Goal: Communication & Community: Ask a question

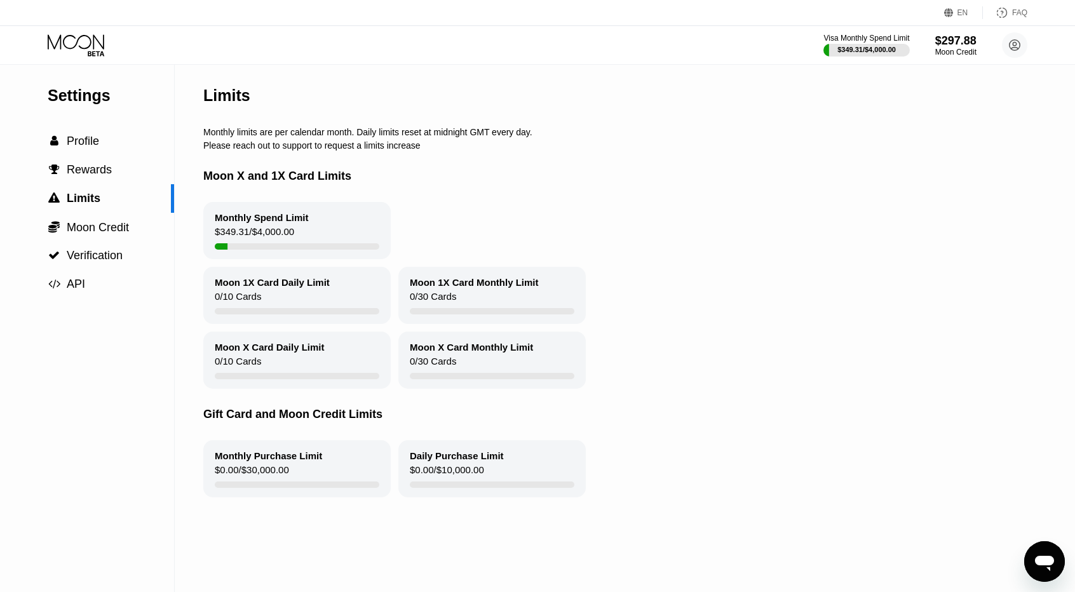
click at [82, 41] on icon at bounding box center [77, 45] width 59 height 22
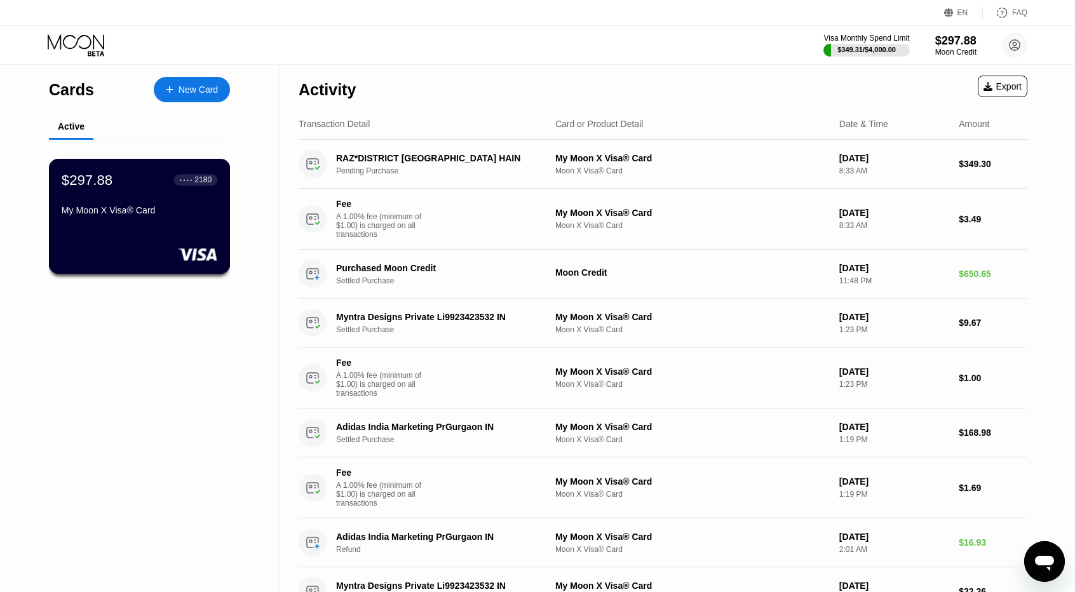
click at [140, 208] on div "$297.88 ● ● ● ● 2180 My Moon X Visa® Card" at bounding box center [140, 196] width 156 height 49
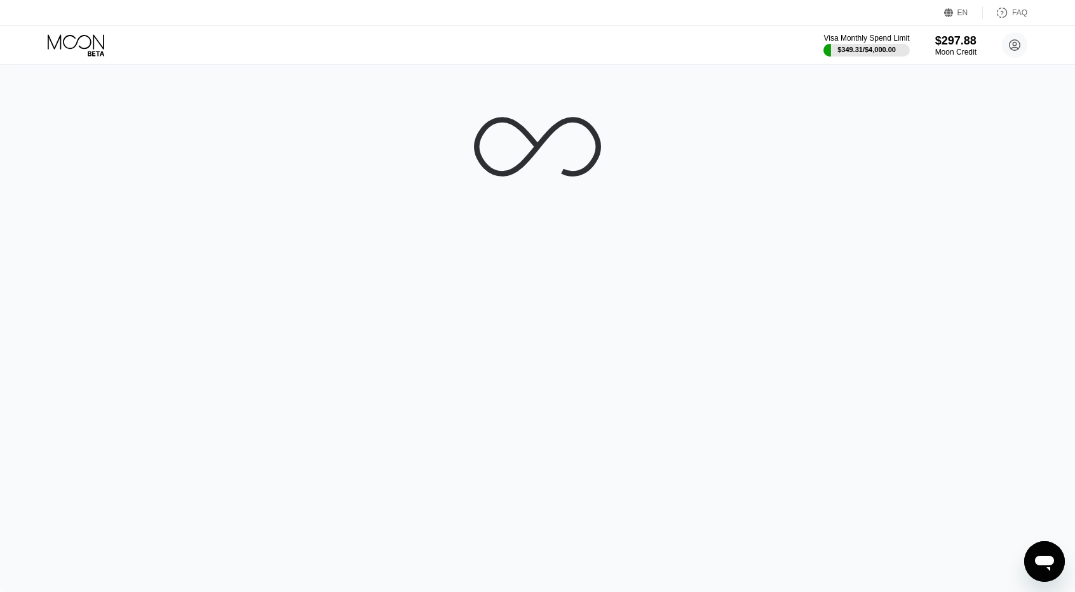
click at [79, 38] on icon at bounding box center [77, 45] width 59 height 22
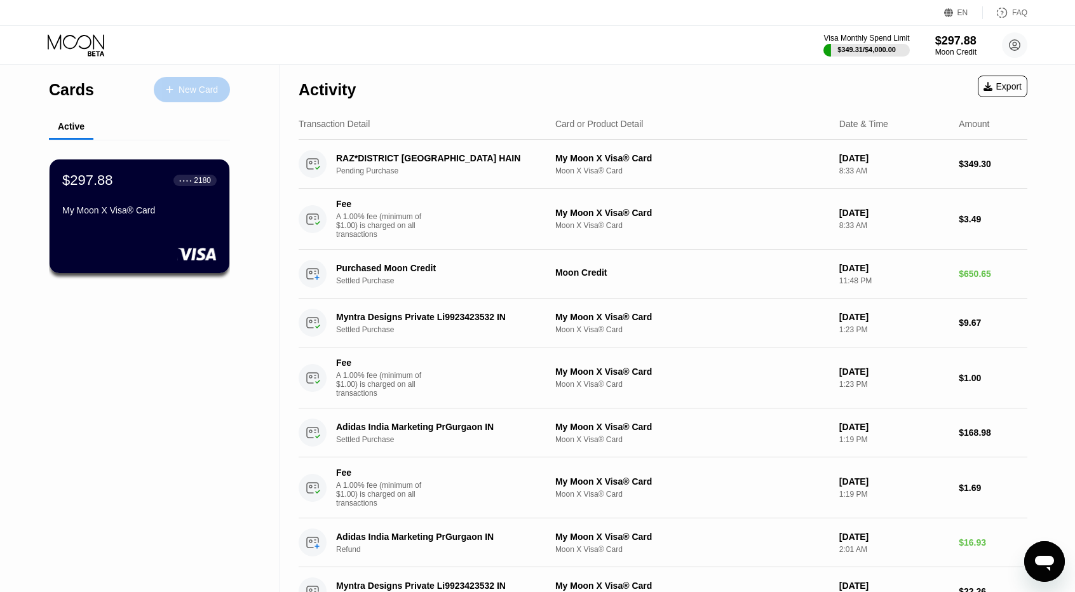
click at [190, 88] on div "New Card" at bounding box center [198, 90] width 39 height 11
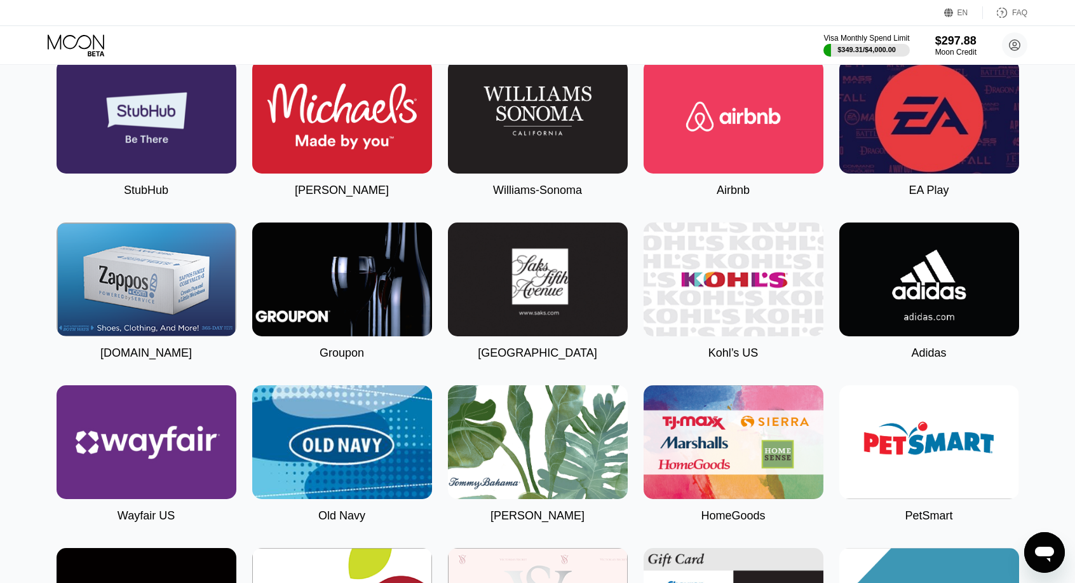
scroll to position [2323, 0]
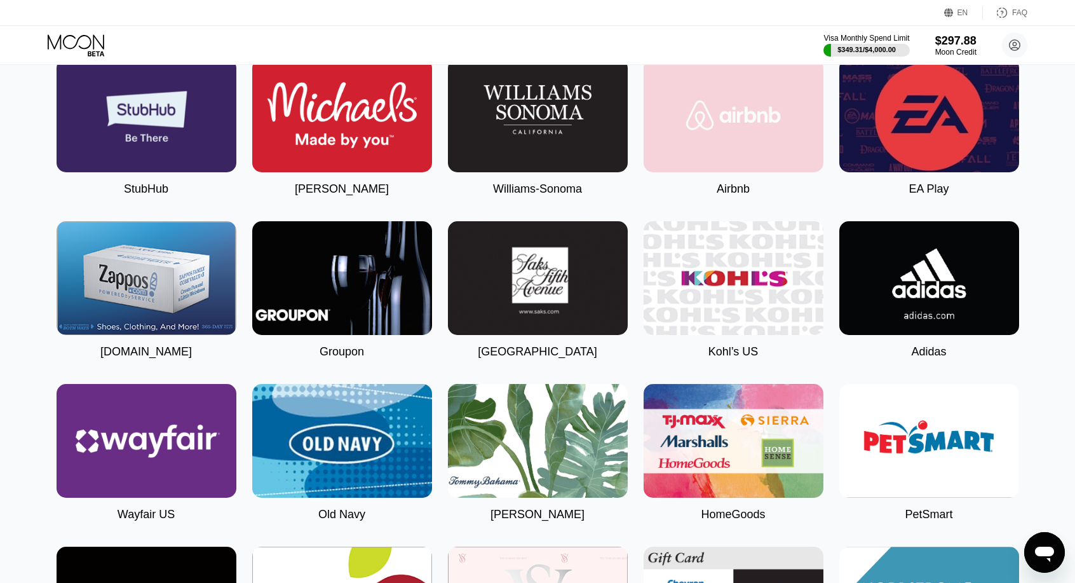
click at [708, 172] on img at bounding box center [734, 115] width 180 height 114
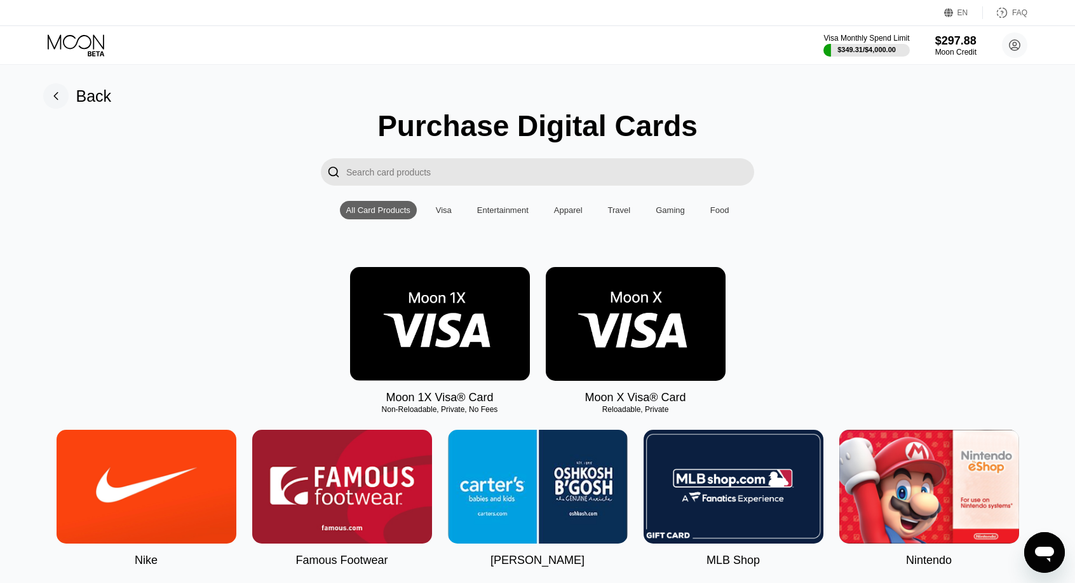
type input "0"
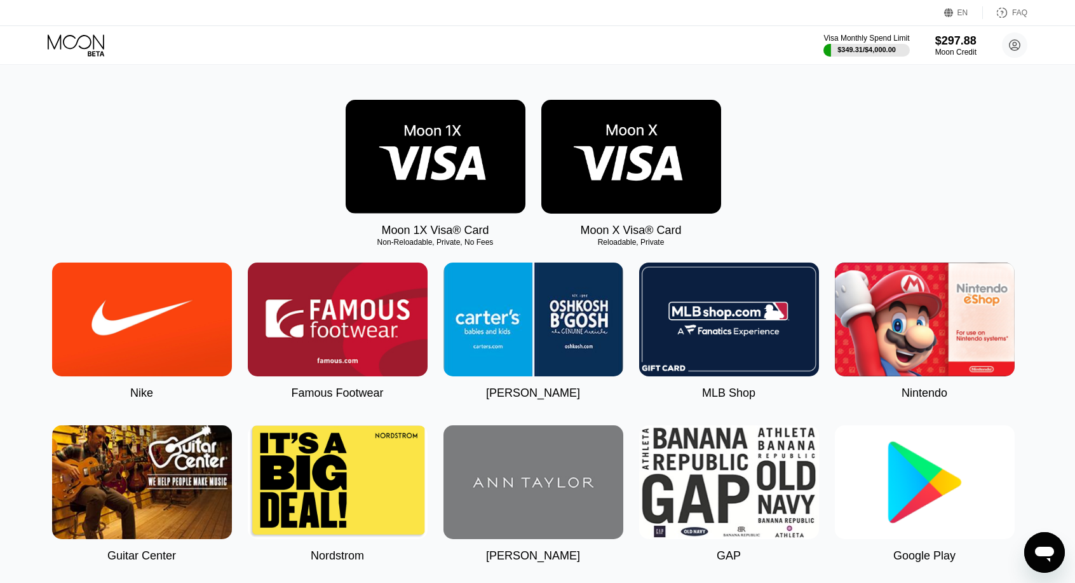
scroll to position [0, 4]
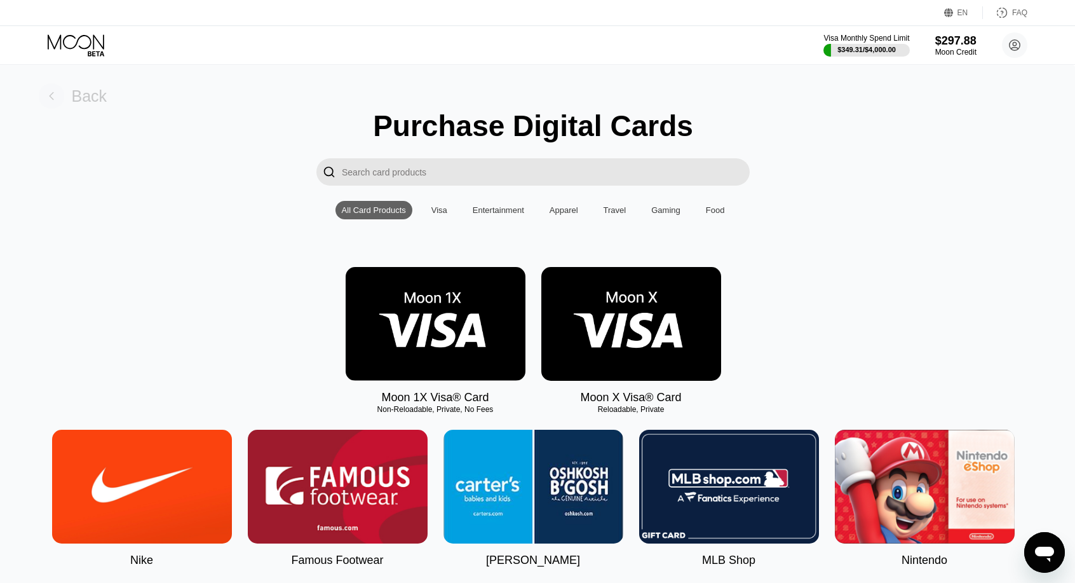
click at [72, 90] on div "Back" at bounding box center [90, 96] width 36 height 18
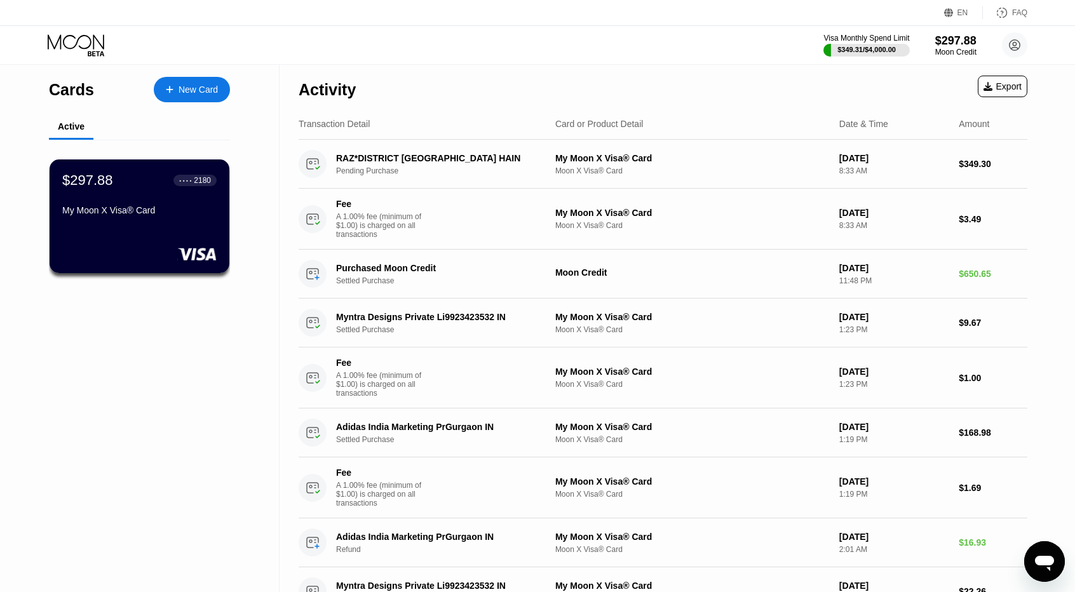
click at [175, 208] on div "$297.88 ● ● ● ● 2180 My Moon X Visa® Card" at bounding box center [139, 196] width 154 height 48
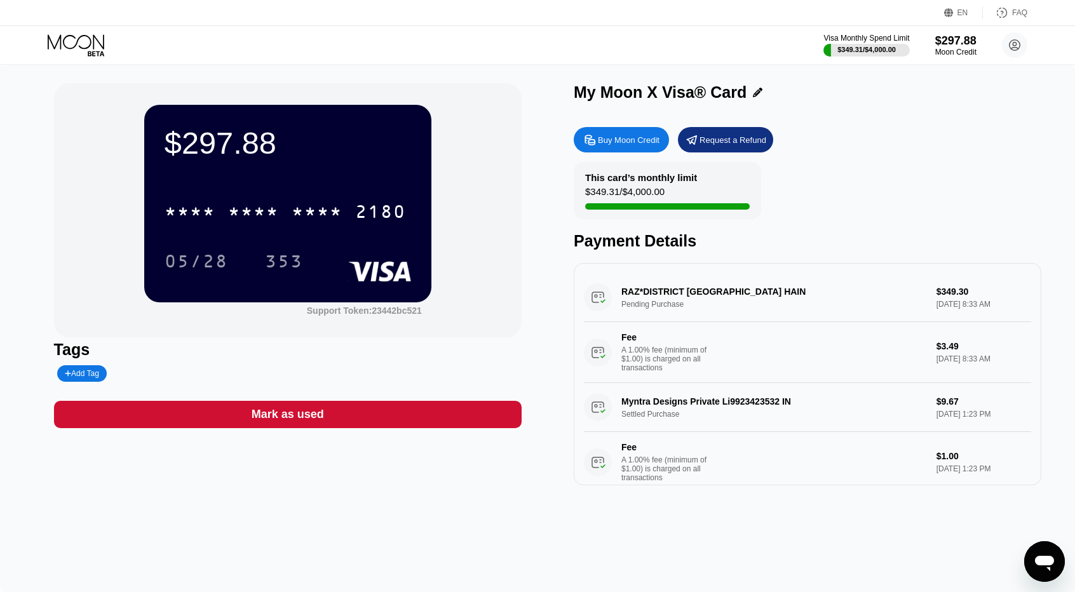
click at [739, 198] on div "This card’s monthly limit $349.31 / $4,000.00" at bounding box center [667, 190] width 187 height 57
click at [872, 39] on div "Visa Monthly Spend Limit" at bounding box center [867, 38] width 88 height 9
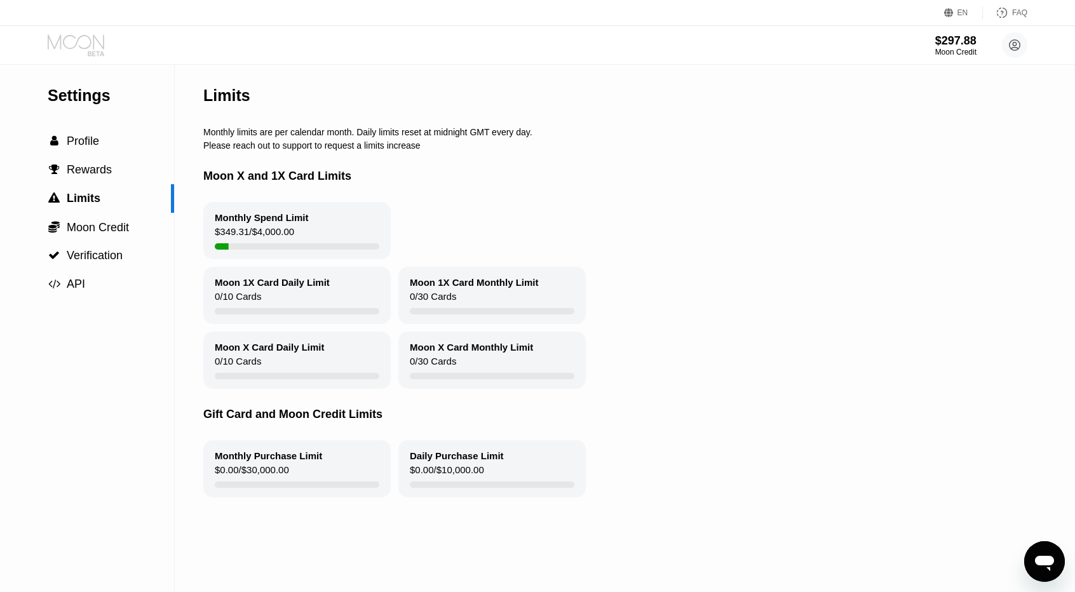
click at [81, 35] on icon at bounding box center [77, 45] width 59 height 22
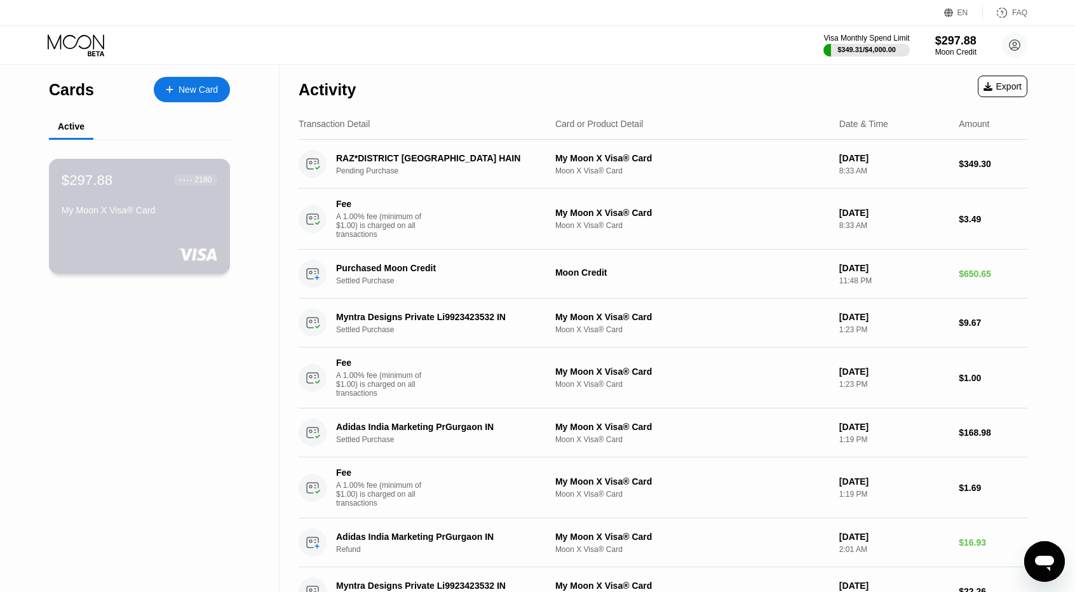
click at [142, 220] on div "My Moon X Visa® Card" at bounding box center [140, 212] width 156 height 15
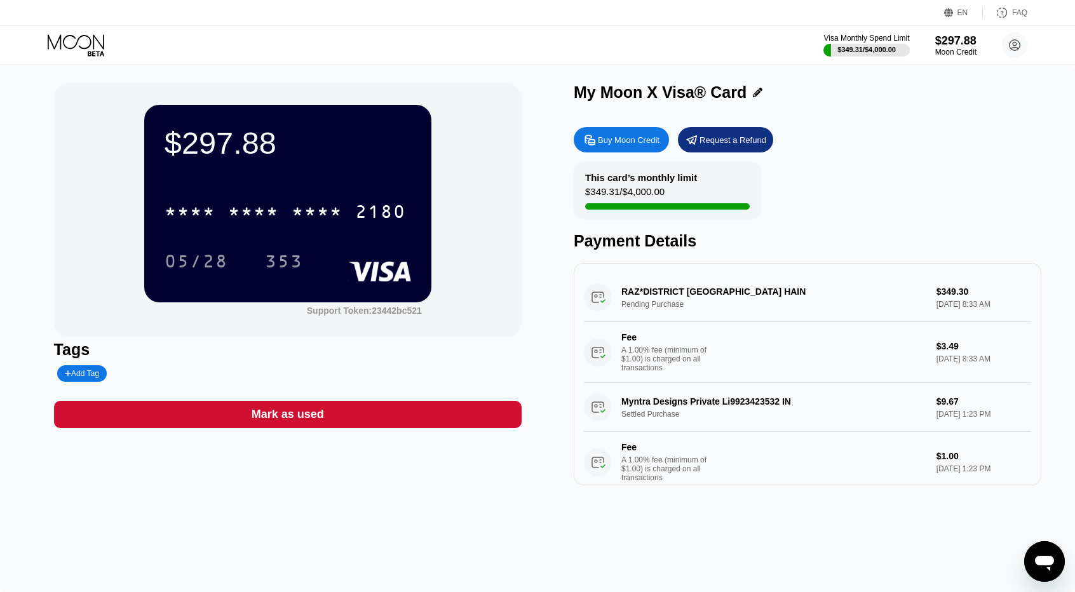
click at [657, 193] on div "$349.31 / $4,000.00" at bounding box center [624, 194] width 79 height 17
click at [78, 62] on div "Visa Monthly Spend Limit $349.31 / $4,000.00 $297.88 Moon Credit [PERSON_NAME] …" at bounding box center [537, 45] width 1075 height 38
click at [87, 44] on icon at bounding box center [77, 45] width 59 height 22
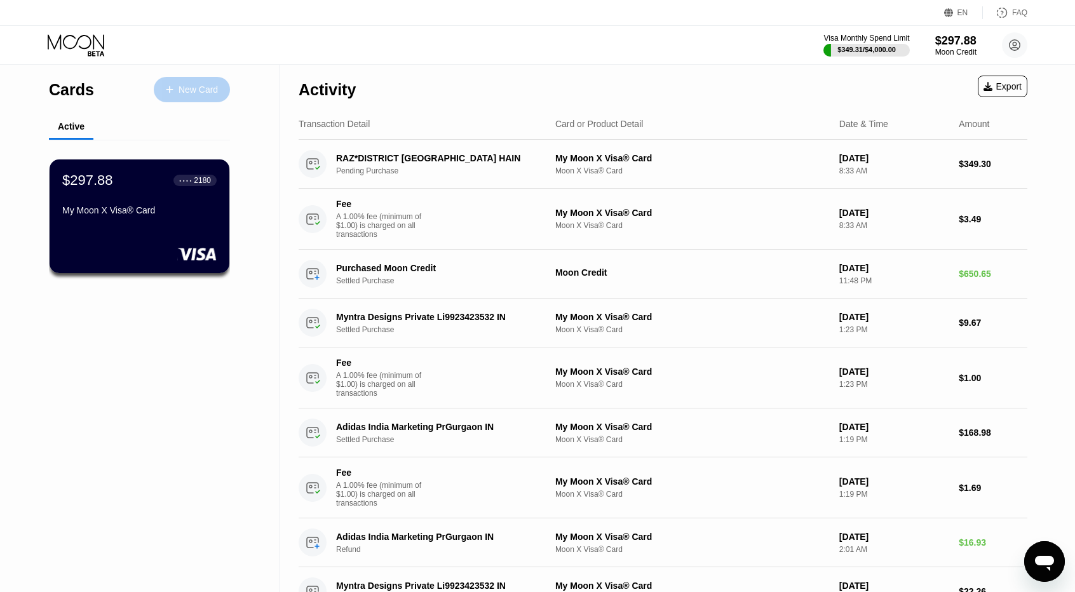
click at [189, 86] on div "New Card" at bounding box center [198, 90] width 39 height 11
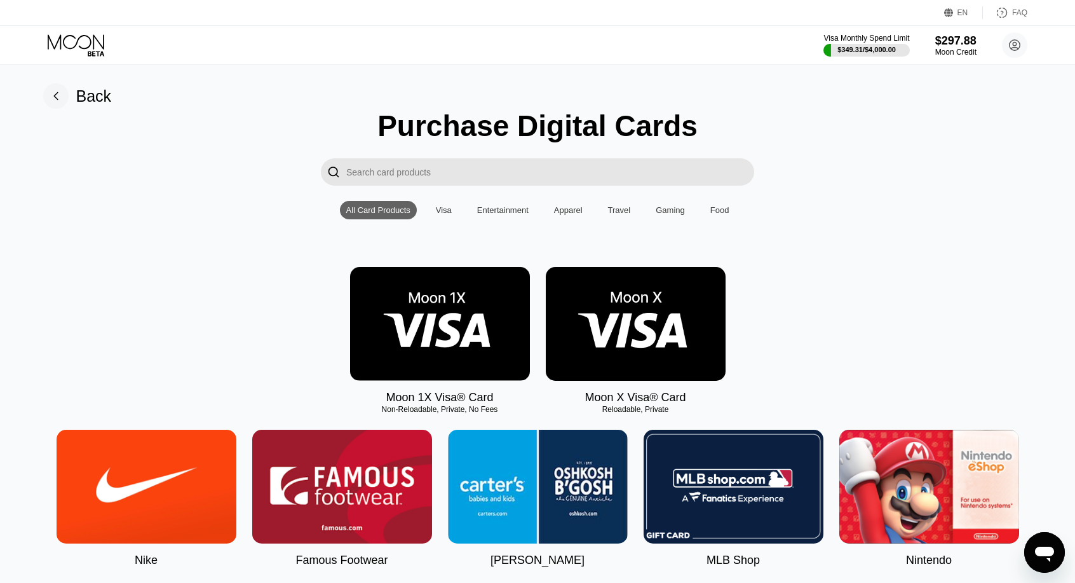
click at [482, 327] on img at bounding box center [440, 324] width 180 height 114
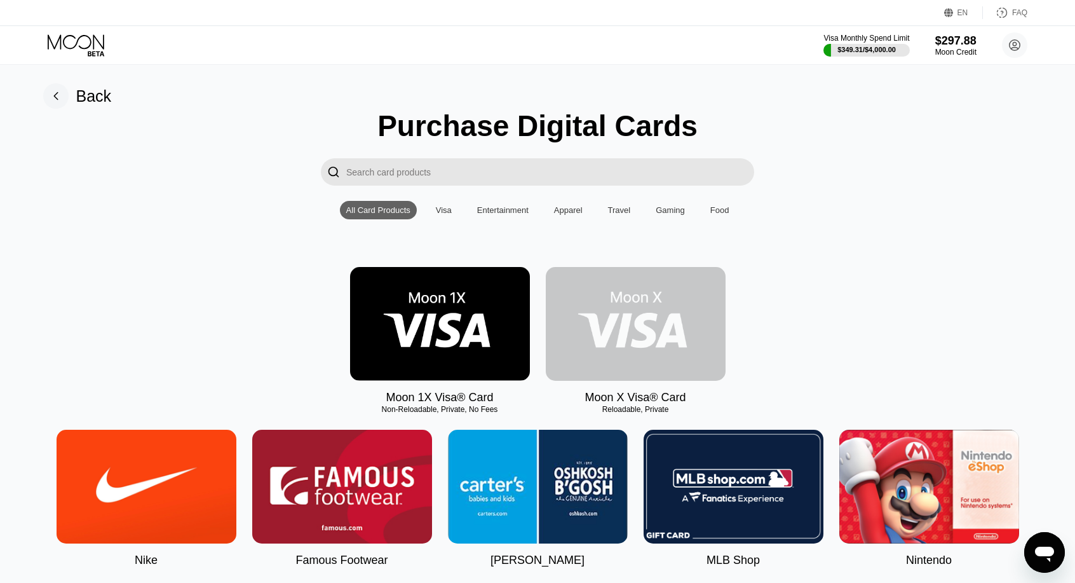
click at [660, 323] on img at bounding box center [636, 324] width 180 height 114
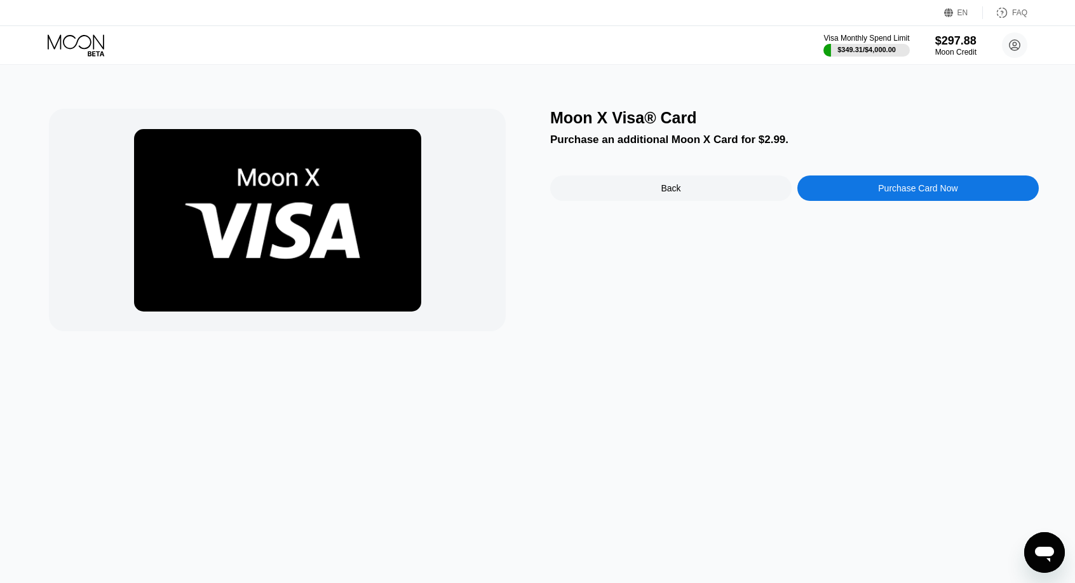
scroll to position [34, 0]
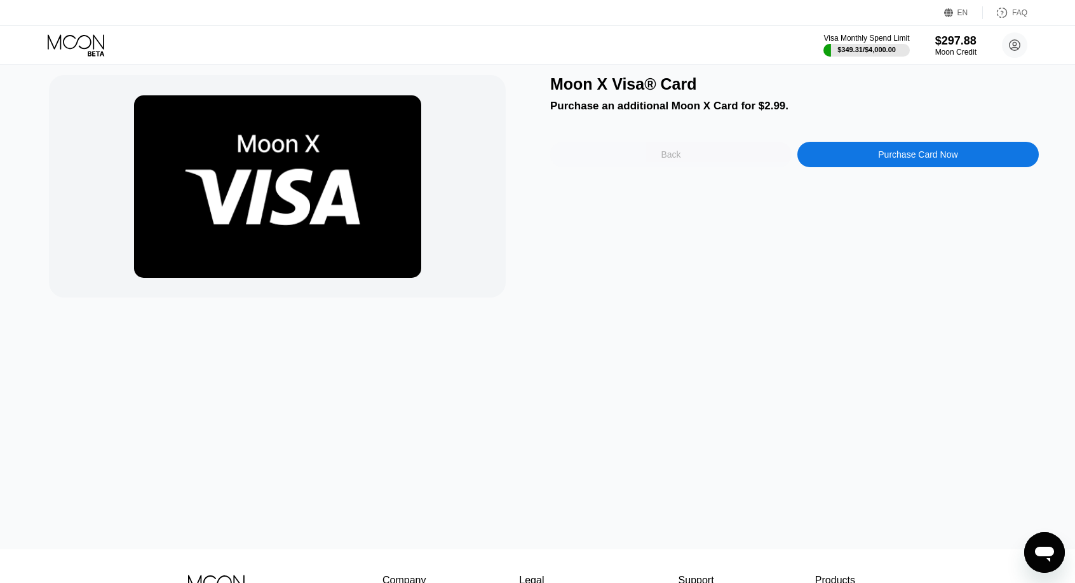
click at [648, 159] on div "Back" at bounding box center [670, 154] width 241 height 25
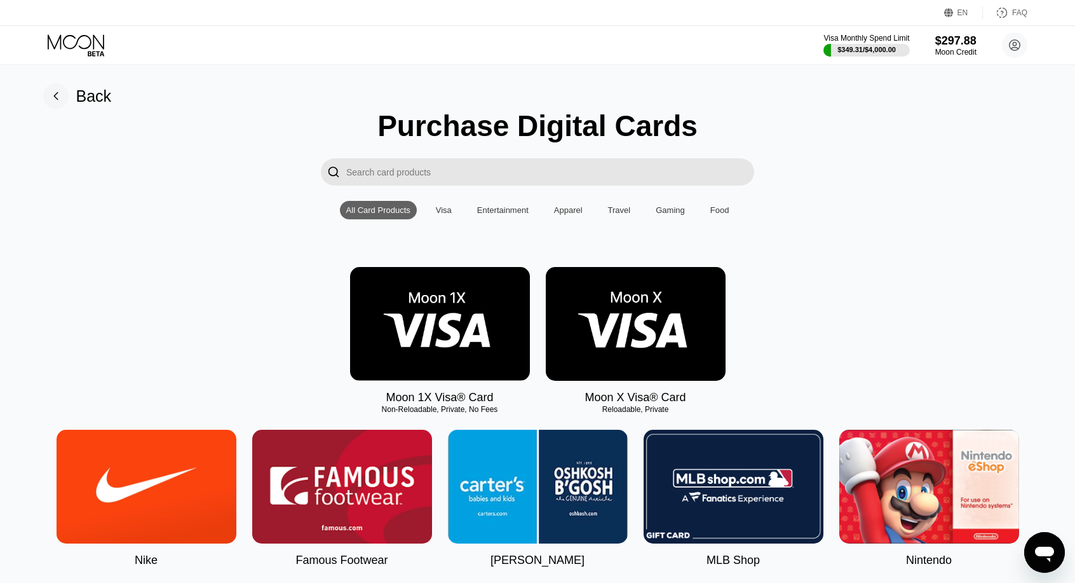
click at [961, 30] on div "Visa Monthly Spend Limit $349.31 / $4,000.00 $297.88 Moon Credit [PERSON_NAME] …" at bounding box center [537, 45] width 1075 height 38
click at [958, 40] on div "$297.88" at bounding box center [956, 40] width 43 height 13
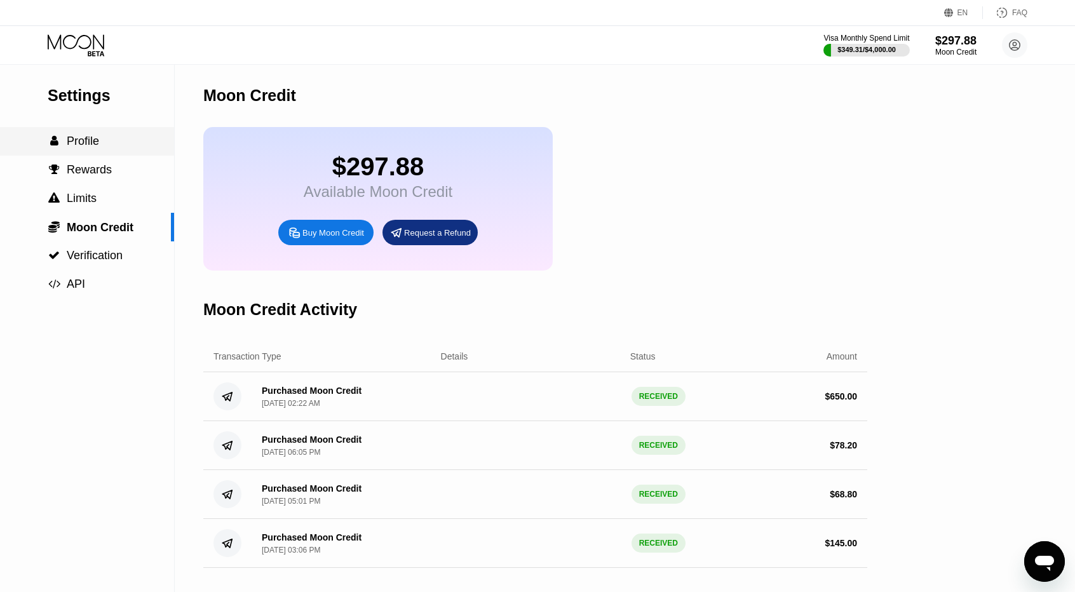
click at [93, 139] on span "Profile" at bounding box center [83, 141] width 32 height 13
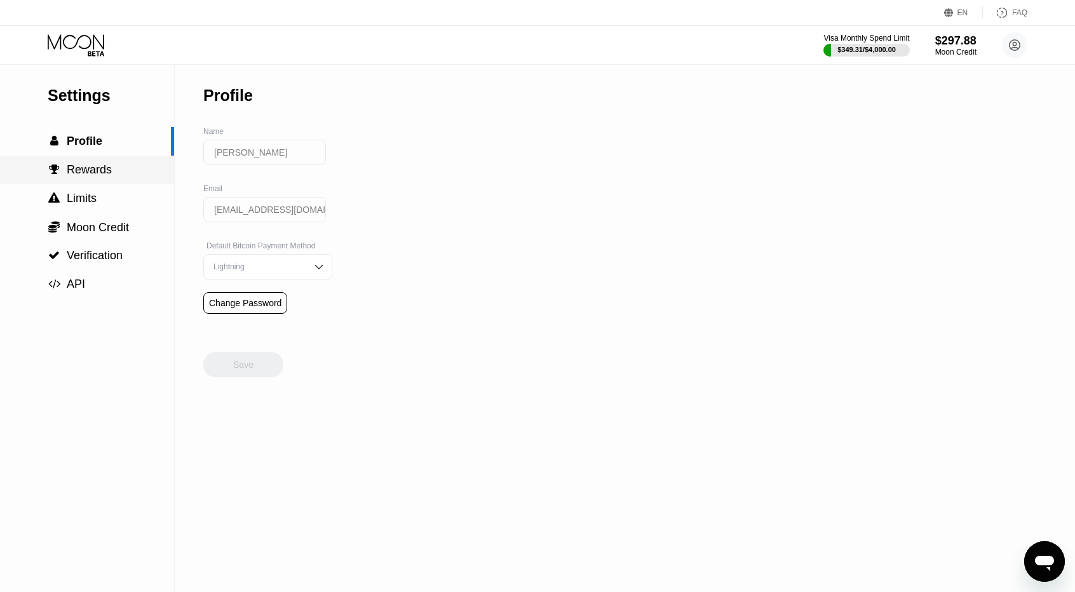
click at [127, 177] on div " Rewards" at bounding box center [87, 169] width 174 height 13
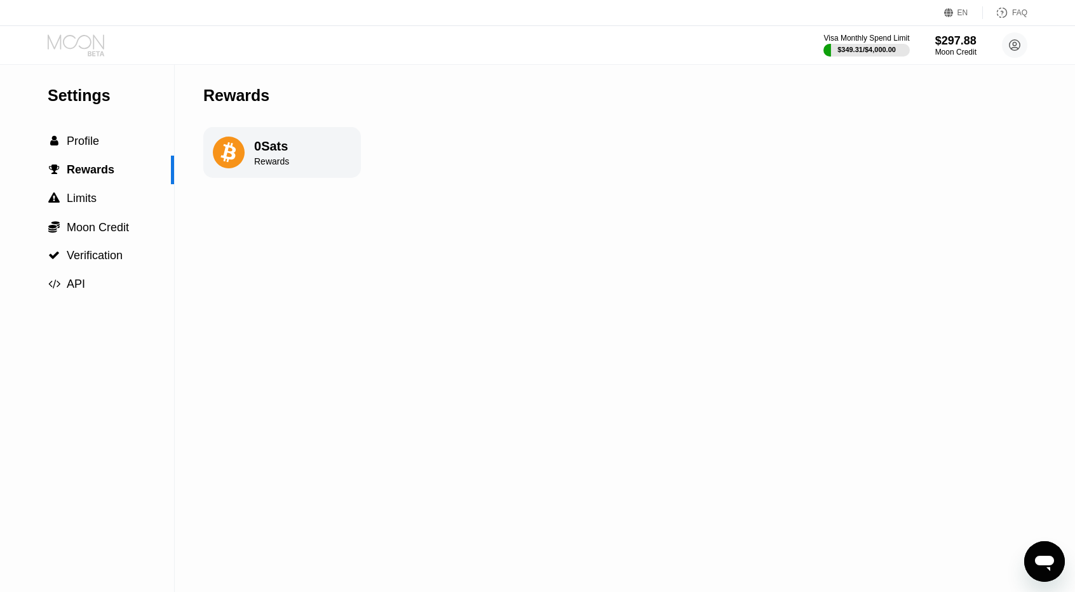
click at [85, 48] on icon at bounding box center [76, 41] width 57 height 15
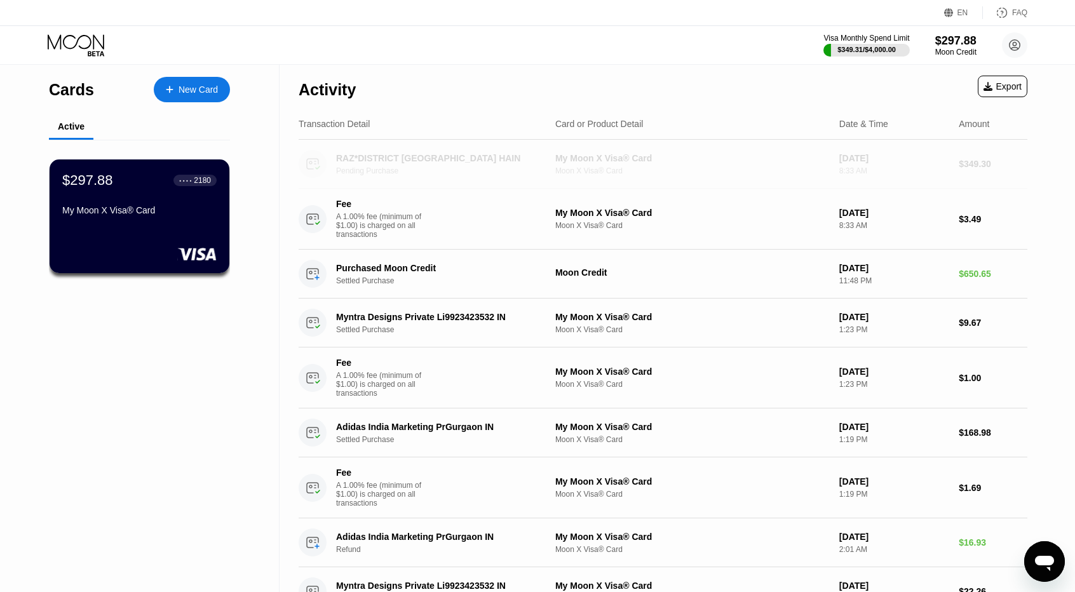
click at [506, 170] on div "Pending Purchase" at bounding box center [447, 170] width 222 height 9
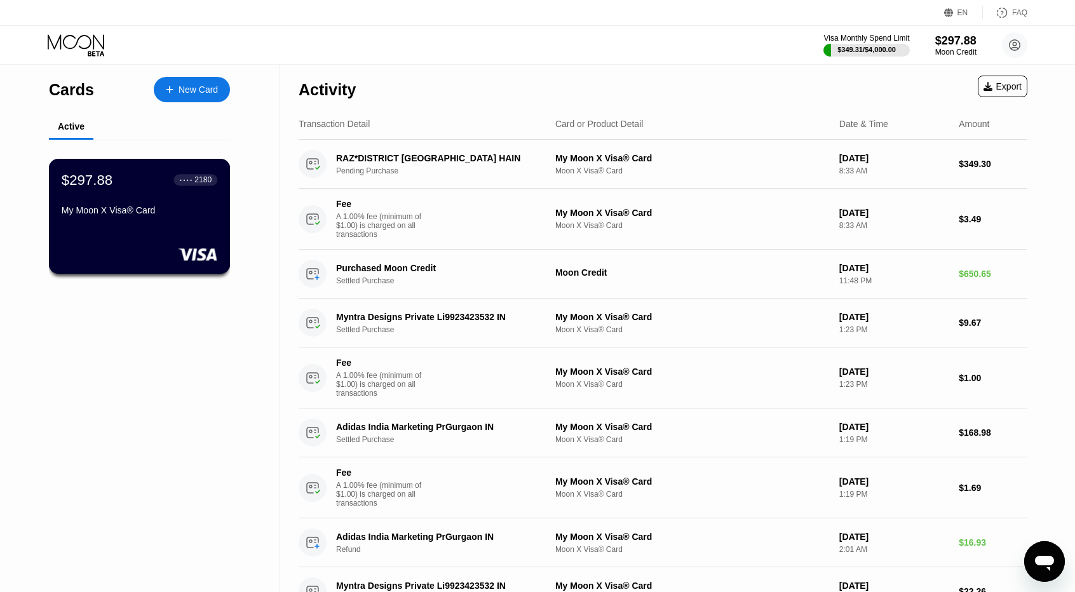
click at [184, 220] on div "My Moon X Visa® Card" at bounding box center [140, 212] width 156 height 15
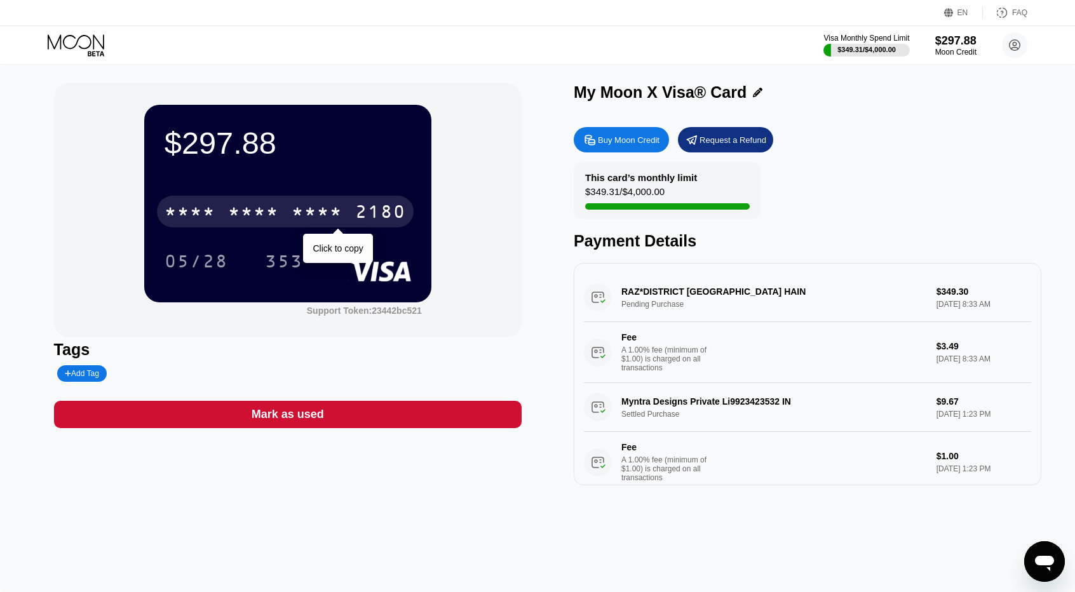
click at [261, 207] on div "* * * *" at bounding box center [253, 213] width 51 height 20
click at [319, 212] on div "2107" at bounding box center [317, 213] width 51 height 20
click at [295, 219] on div "* * * *" at bounding box center [317, 213] width 51 height 20
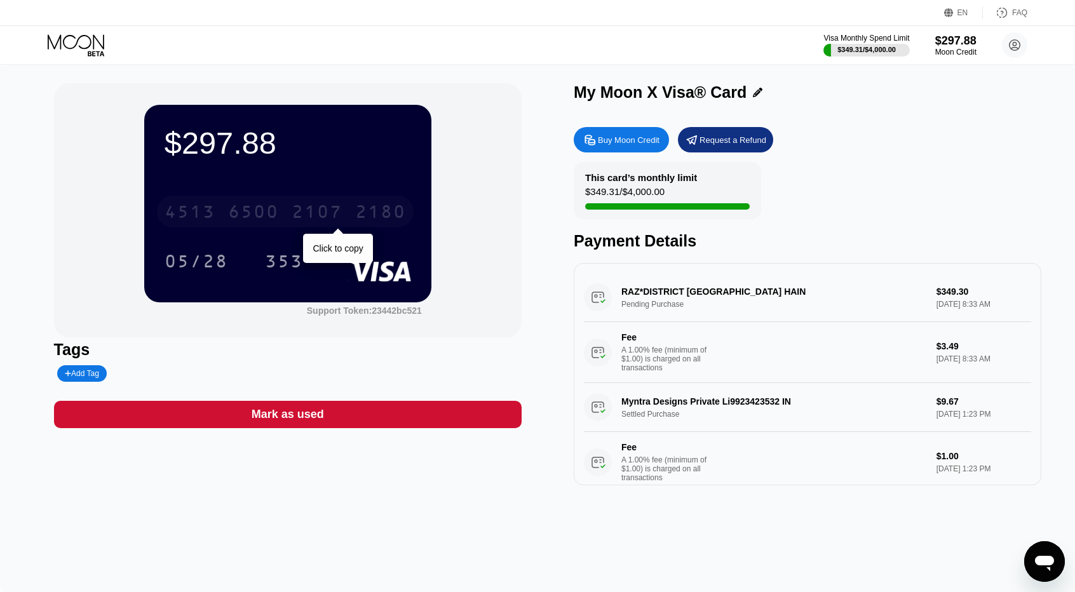
click at [285, 212] on div "4513 6500 2107 2180" at bounding box center [285, 212] width 257 height 32
click at [1042, 556] on icon "Open messaging window" at bounding box center [1044, 563] width 19 height 15
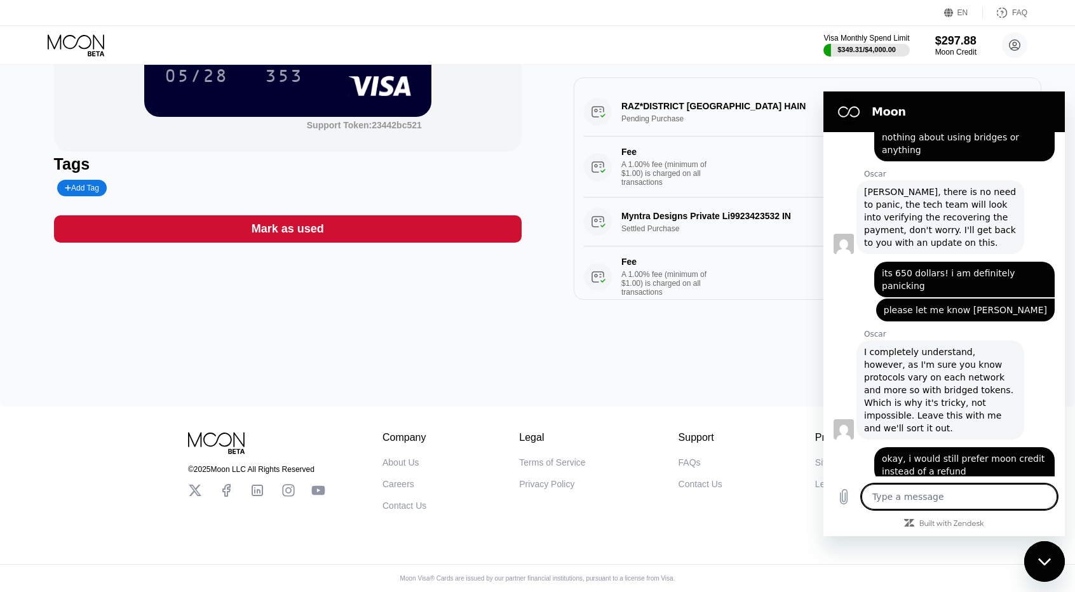
scroll to position [3368, 0]
type textarea "h"
type textarea "x"
type textarea "hy"
type textarea "x"
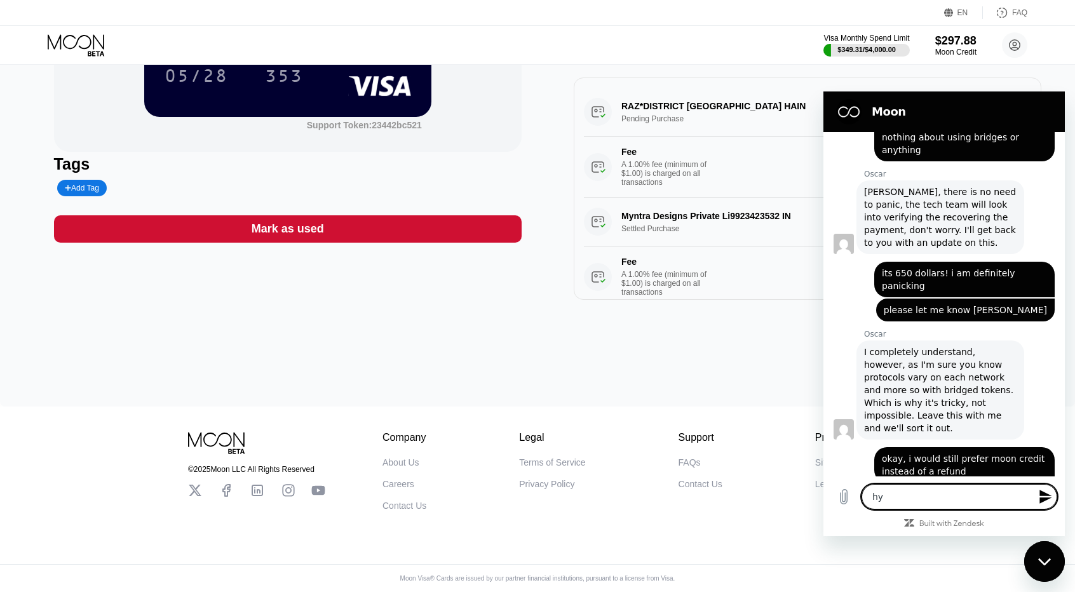
type textarea "hye"
type textarea "x"
type textarea "hye"
type textarea "x"
type textarea "hye"
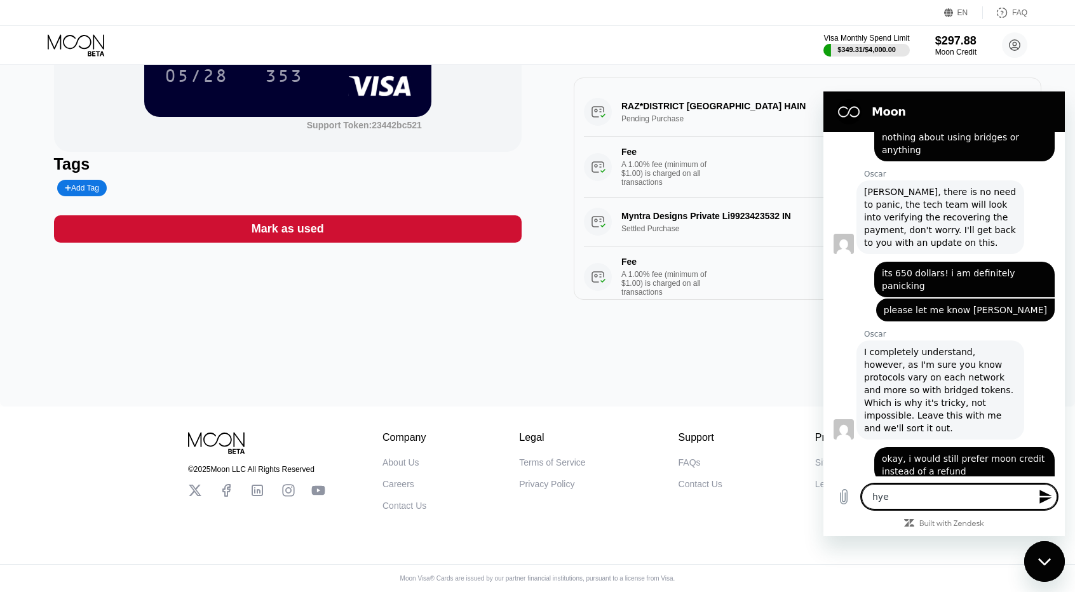
type textarea "x"
type textarea "hy"
type textarea "x"
type textarea "h"
type textarea "x"
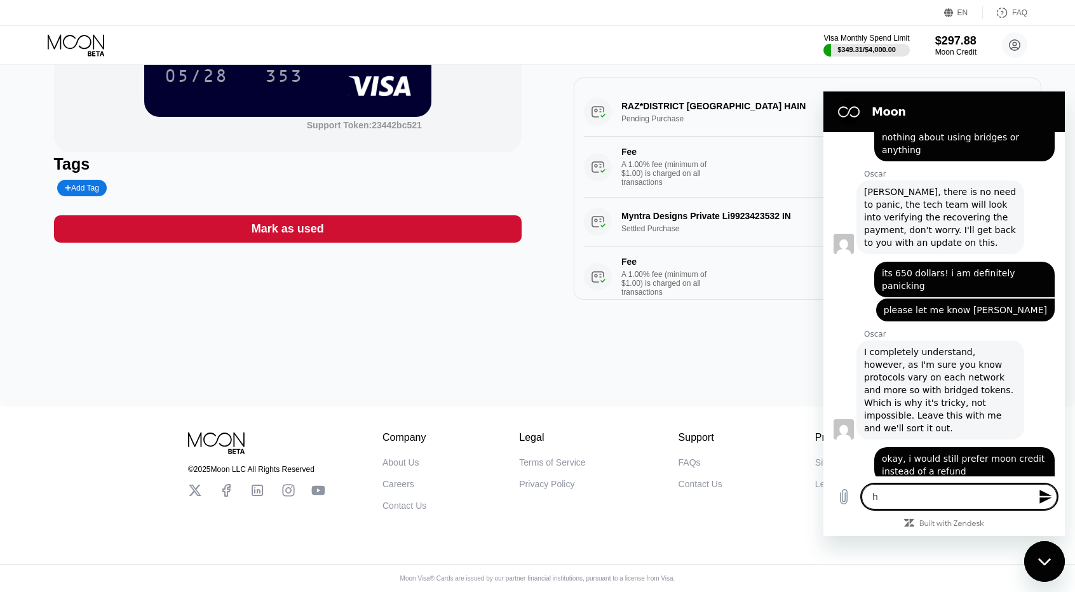
type textarea "he"
type textarea "x"
type textarea "hey"
type textarea "x"
type textarea "hey"
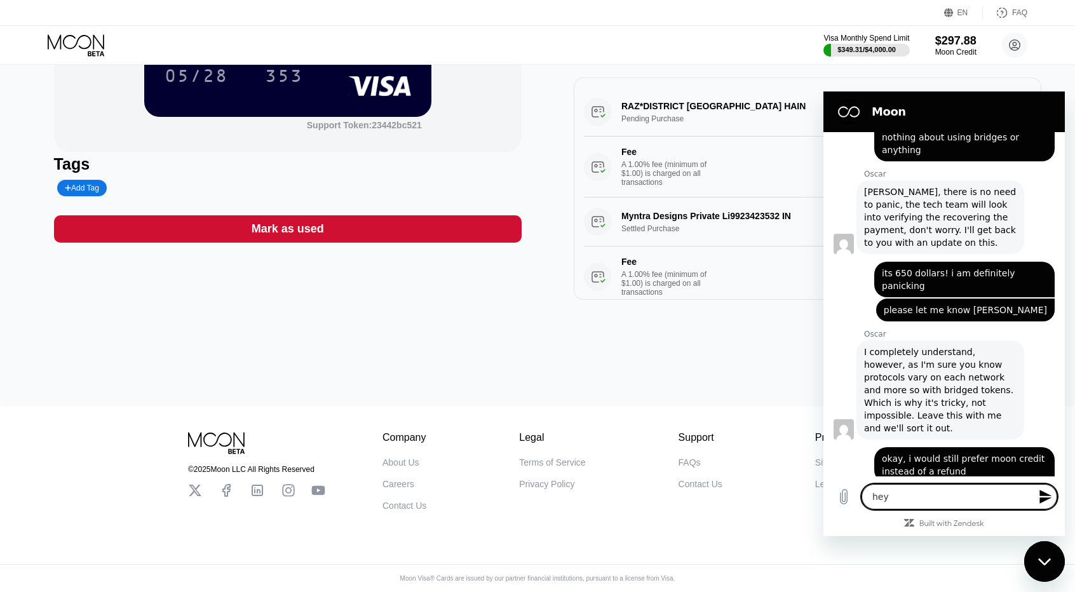
type textarea "x"
type textarea "hey s"
type textarea "x"
type textarea "hey so"
type textarea "x"
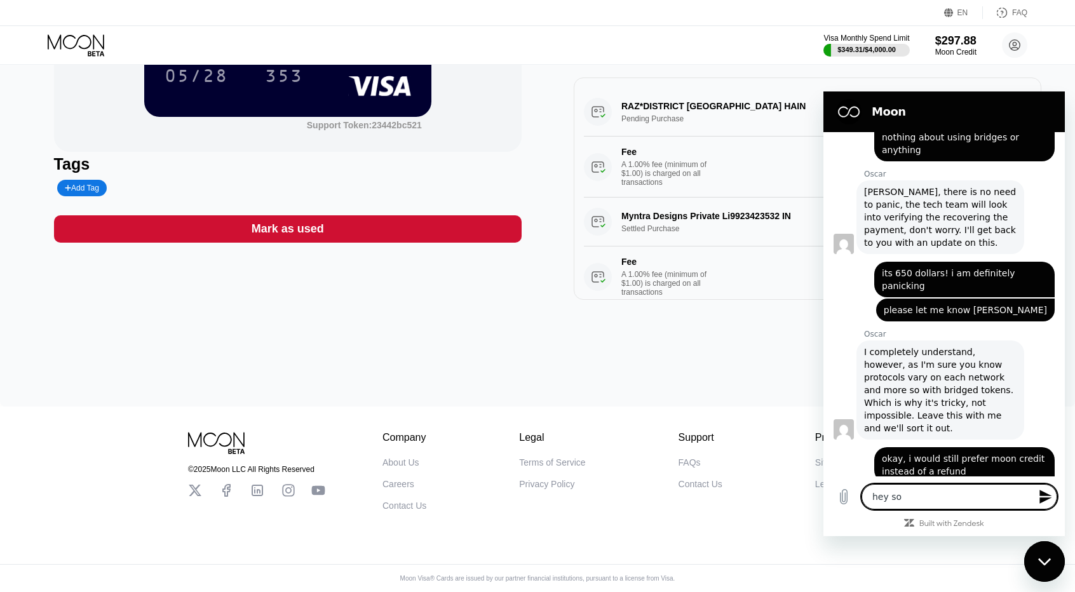
type textarea "hey so"
type textarea "x"
type textarea "hey so t"
type textarea "x"
type textarea "hey so th"
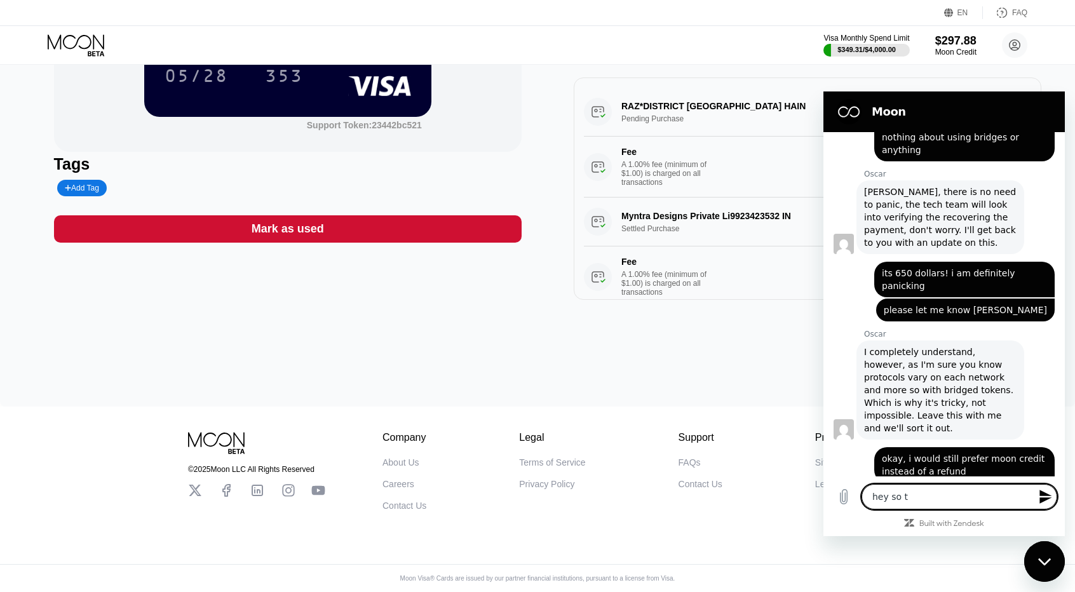
type textarea "x"
type textarea "hey so the"
type textarea "x"
type textarea "hey so the"
type textarea "x"
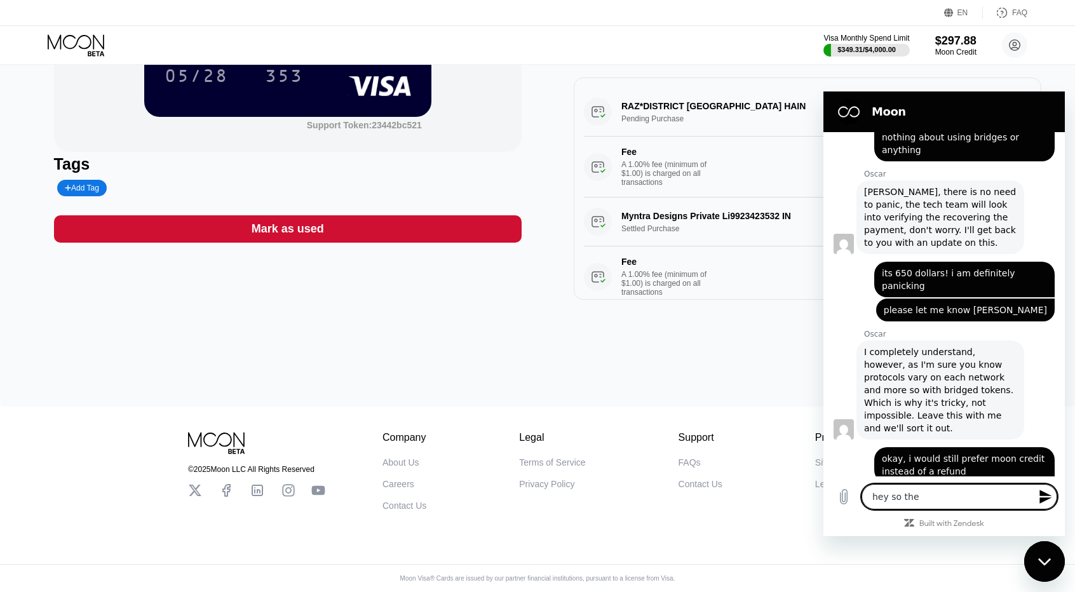
type textarea "hey so the c"
type textarea "x"
type textarea "hey so the cr"
type textarea "x"
type textarea "hey so the cre"
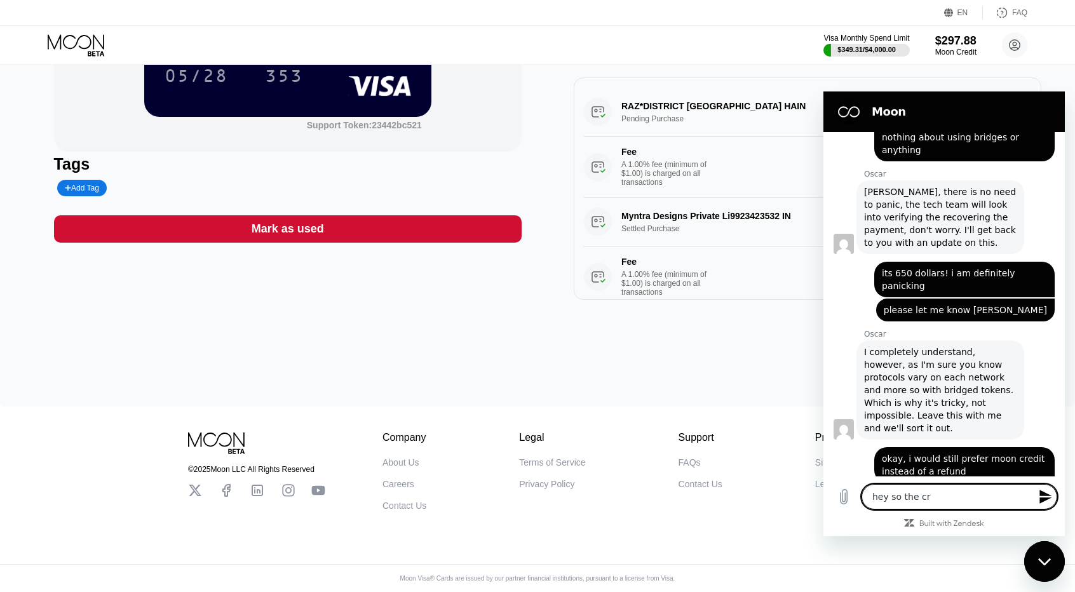
type textarea "x"
type textarea "hey so the cred"
type textarea "x"
type textarea "hey so the credi"
type textarea "x"
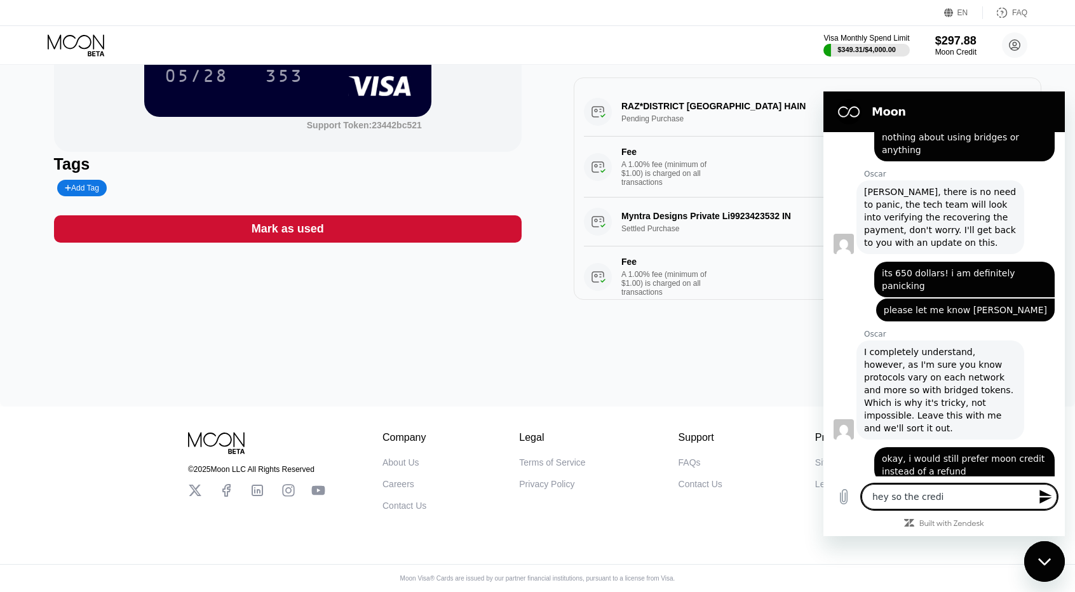
type textarea "hey so the credit"
type textarea "x"
type textarea "hey so the credit"
type textarea "x"
type textarea "hey so the credit c"
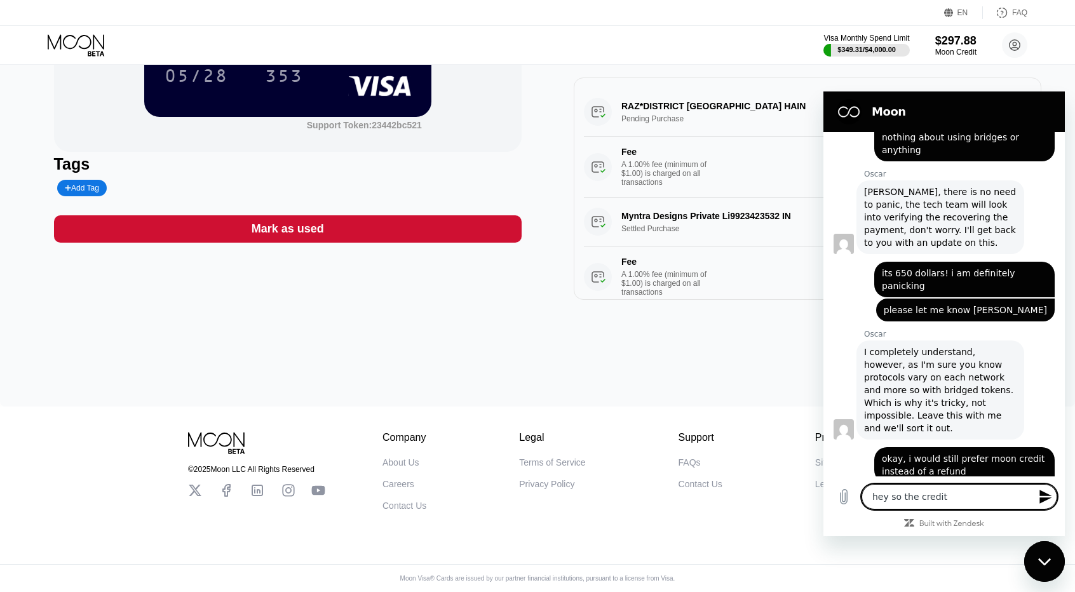
type textarea "x"
type textarea "hey so the credit cm"
type textarea "x"
type textarea "hey so the credit cma"
type textarea "x"
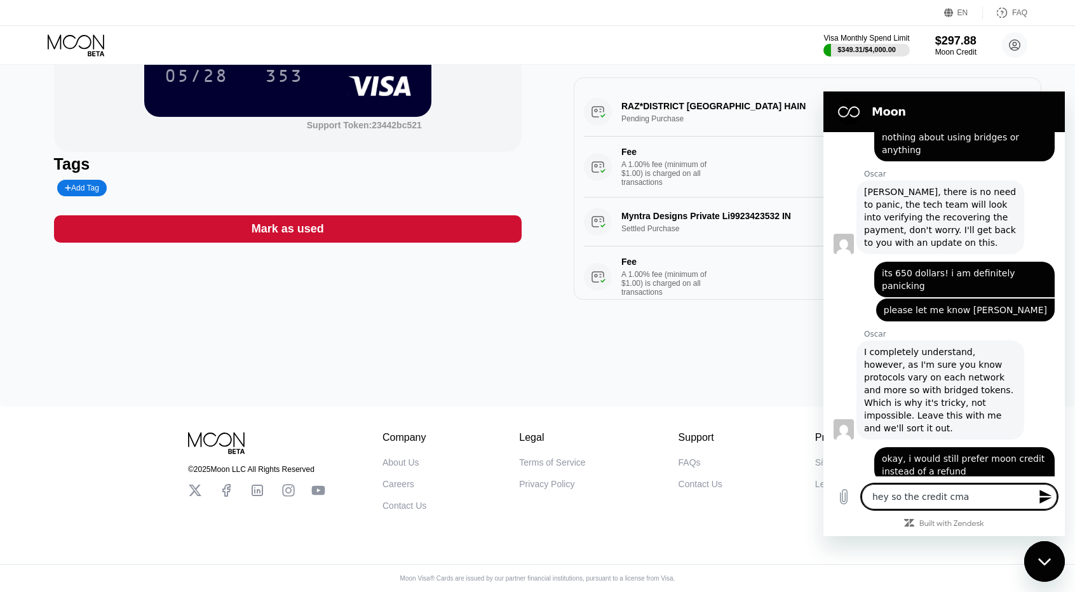
type textarea "hey so the credit cm"
type textarea "x"
type textarea "hey so the credit c"
type textarea "x"
type textarea "hey so the credit ca"
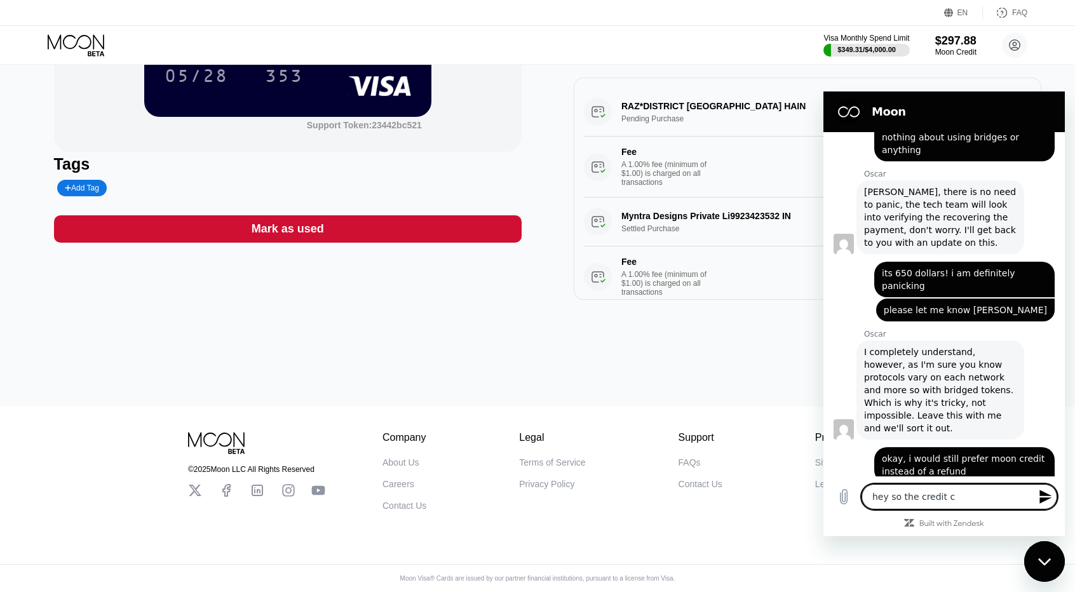
type textarea "x"
type textarea "hey so the credit cam"
type textarea "x"
type textarea "hey so the credit came"
type textarea "x"
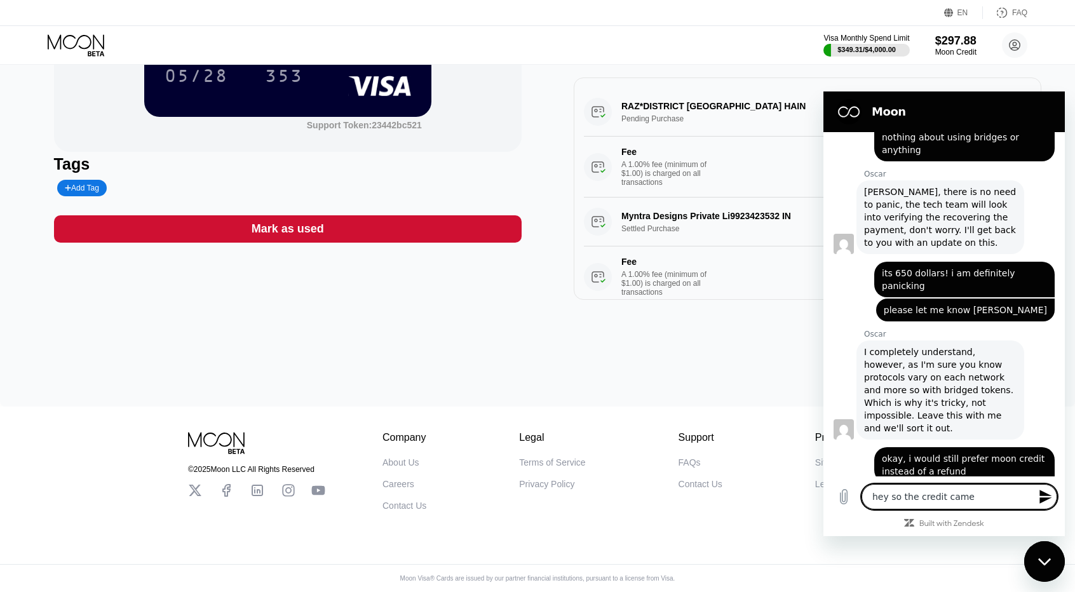
type textarea "hey so the credit came"
type textarea "x"
type textarea "hey so the credit came t"
type textarea "x"
type textarea "hey so the credit came th"
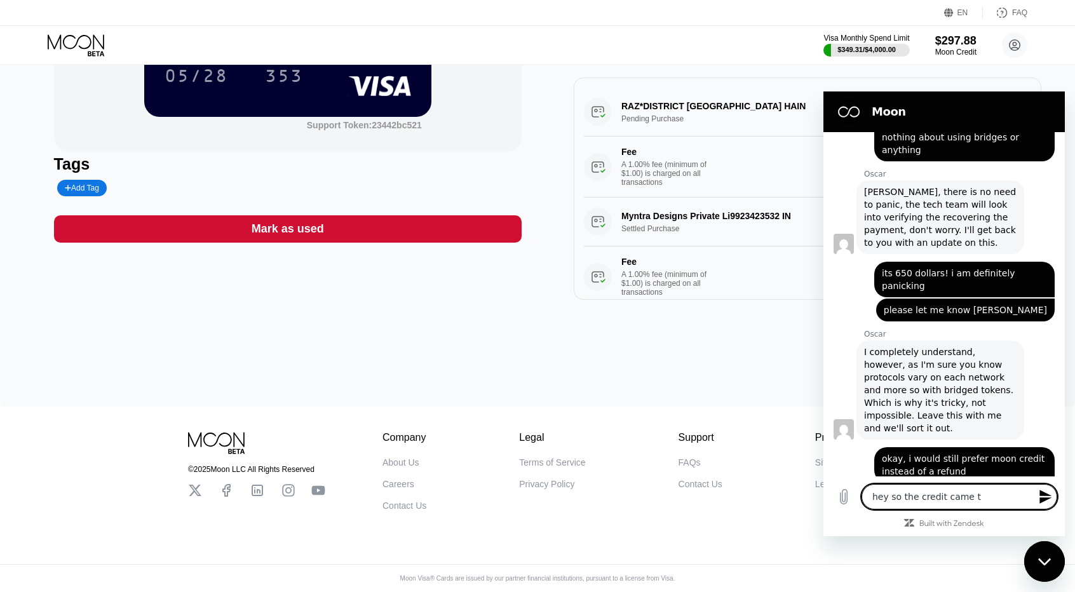
type textarea "x"
type textarea "hey so the credit came tho"
type textarea "x"
type textarea "hey so the credit came thor"
type textarea "x"
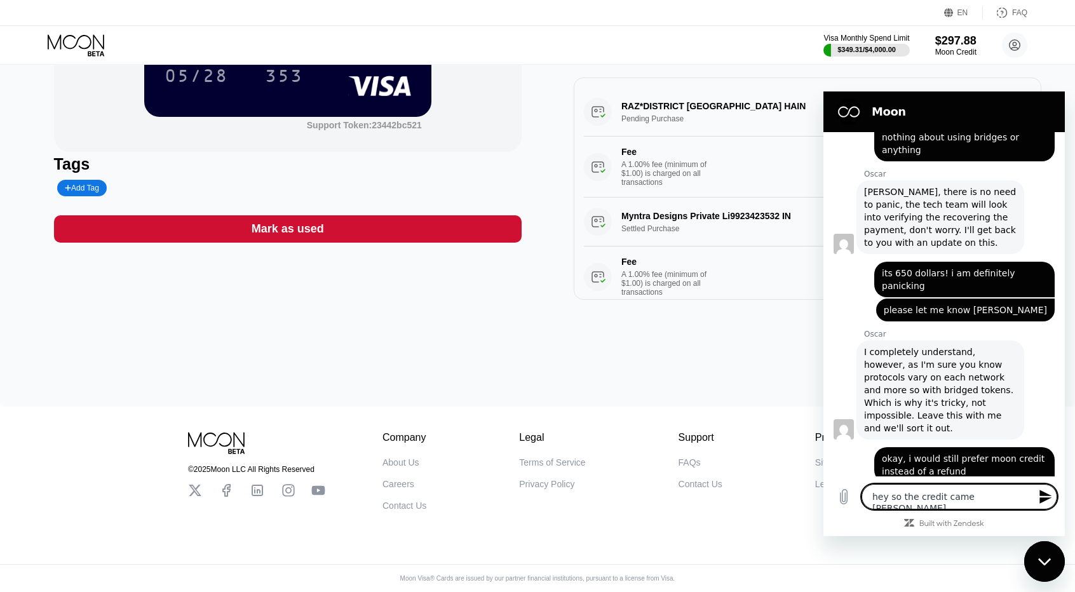
type textarea "hey so the credit came thoru"
type textarea "x"
type textarea "hey so the credit came thorug"
type textarea "x"
type textarea "hey so the credit came thorugh"
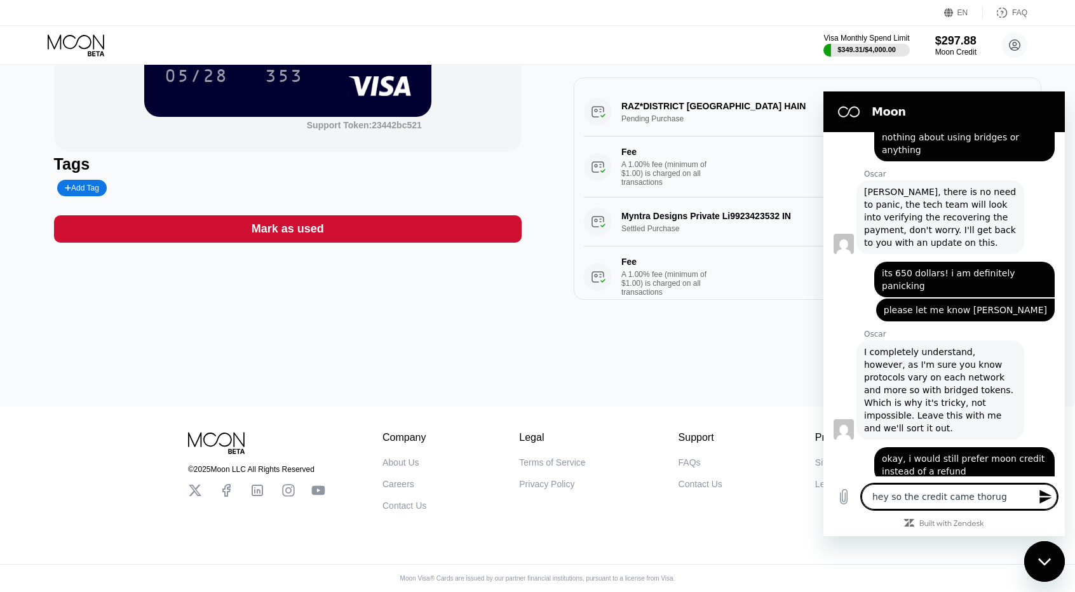
type textarea "x"
type textarea "hey so the credit came thorugh"
type textarea "x"
type textarea "hey so the credit came thorugh t"
type textarea "x"
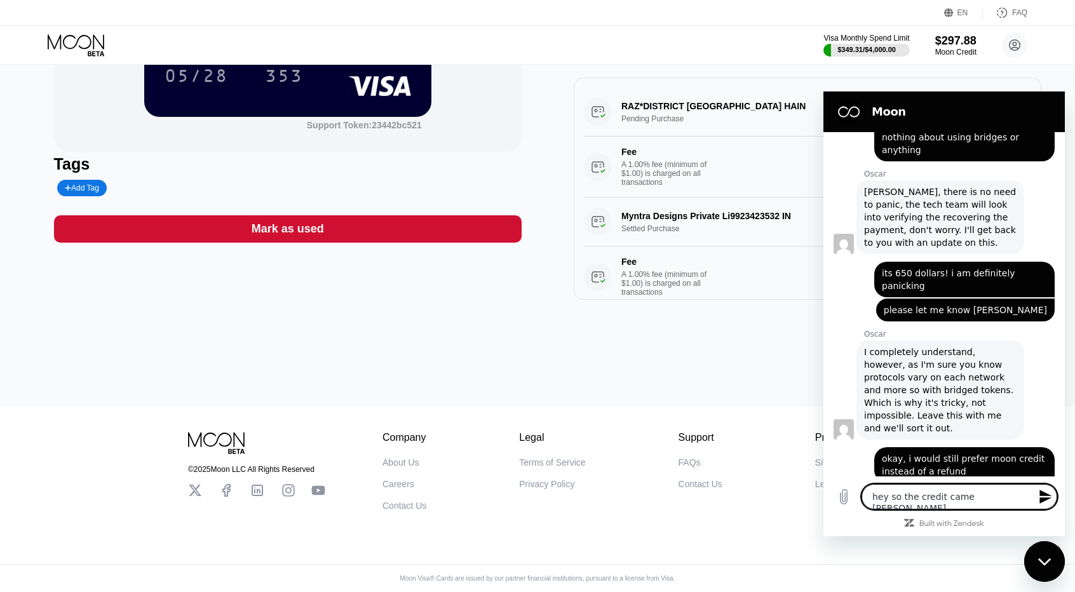
type textarea "hey so the credit came thorugh th"
type textarea "x"
type textarea "hey so the credit came thorugh tha"
type textarea "x"
type textarea "hey so the credit came thorugh than"
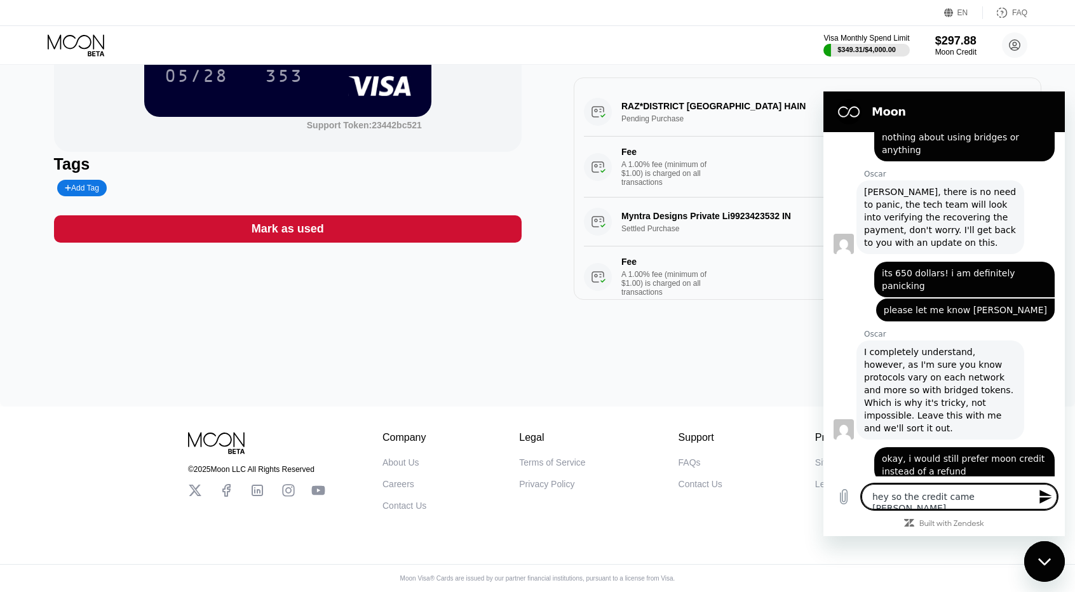
type textarea "x"
type textarea "hey so the credit came thorugh thank"
type textarea "x"
type textarea "hey so the credit came thorugh thanks"
type textarea "x"
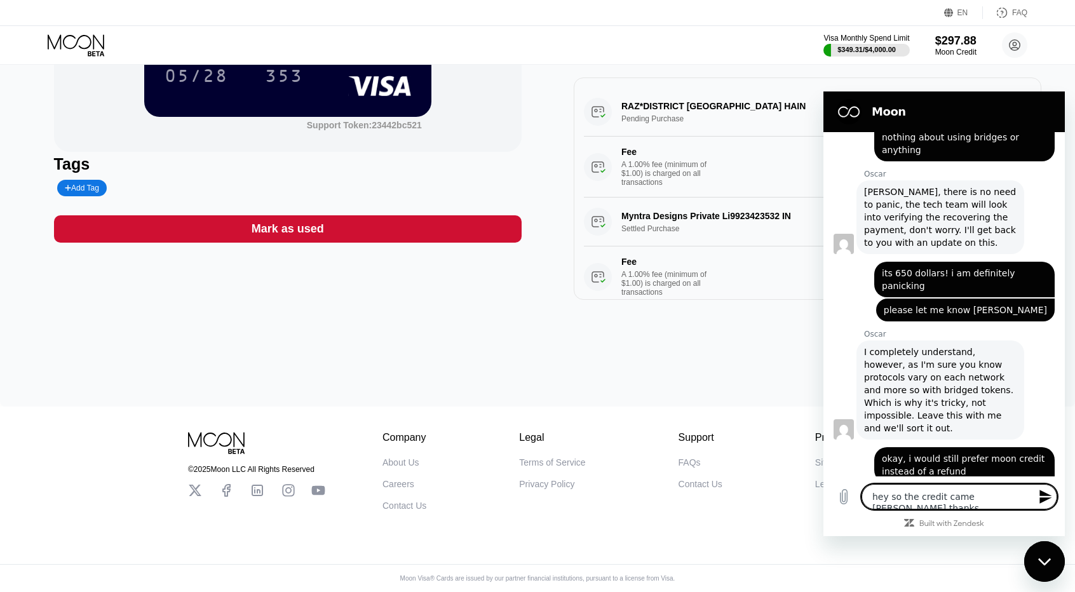
type textarea "x"
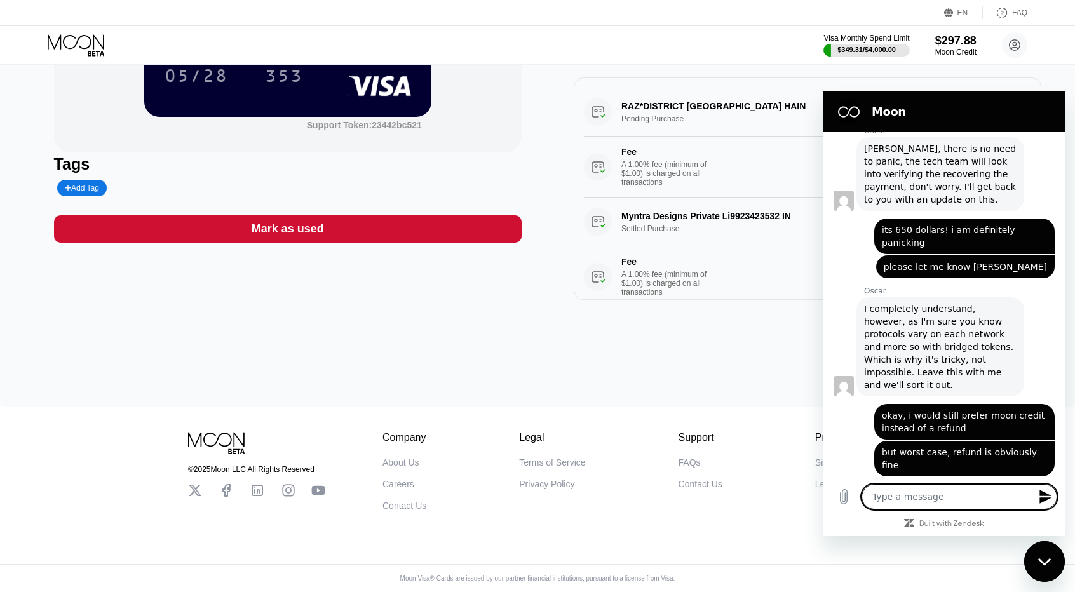
type textarea "i"
type textarea "x"
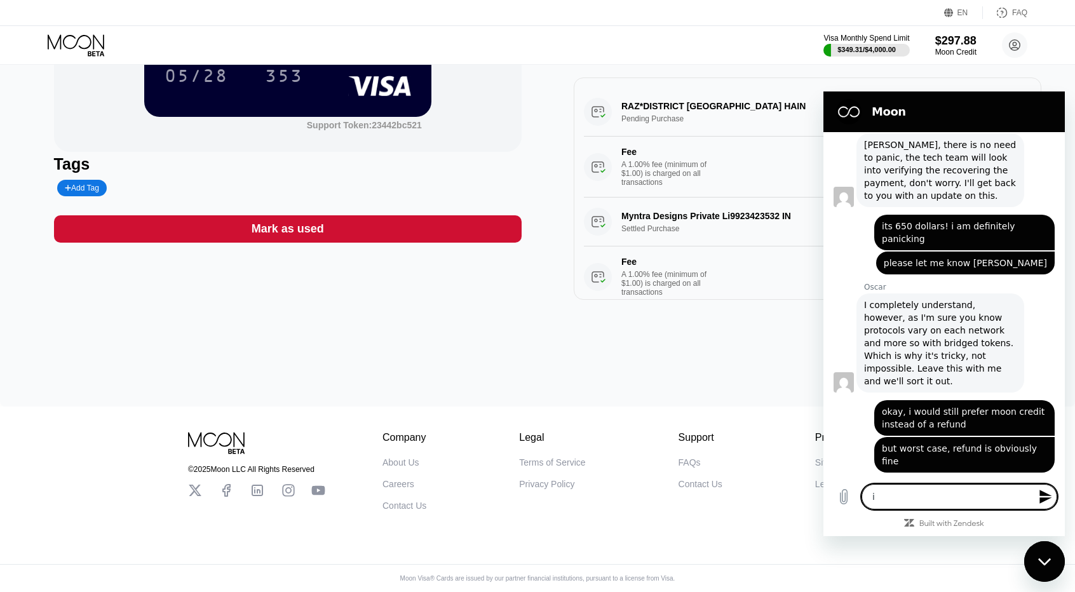
type textarea "i"
type textarea "x"
type textarea "i j"
type textarea "x"
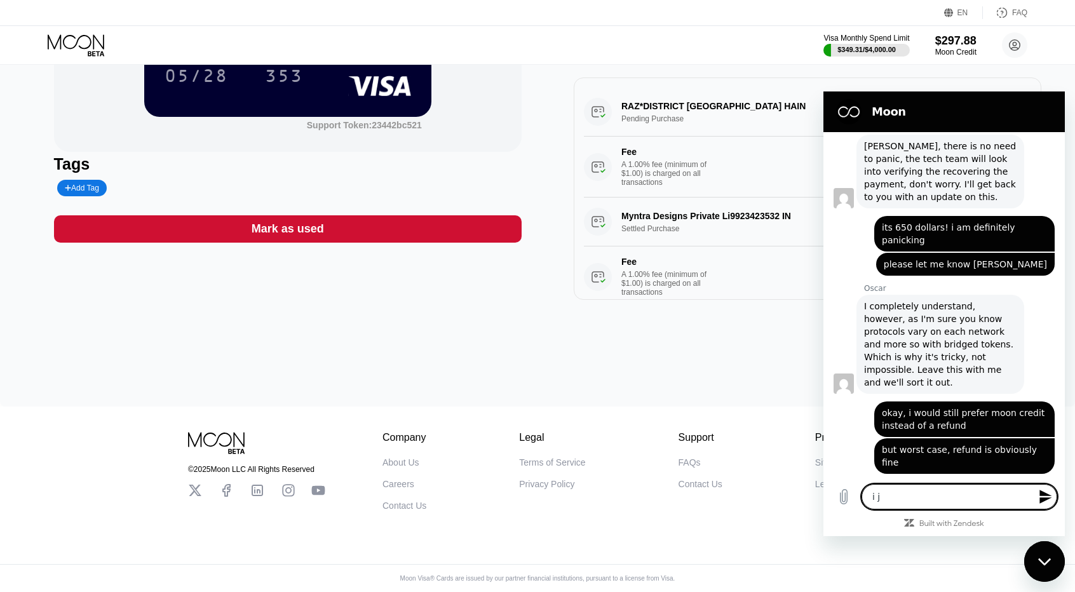
type textarea "i ju"
type textarea "x"
type textarea "i jus"
type textarea "x"
type textarea "i just"
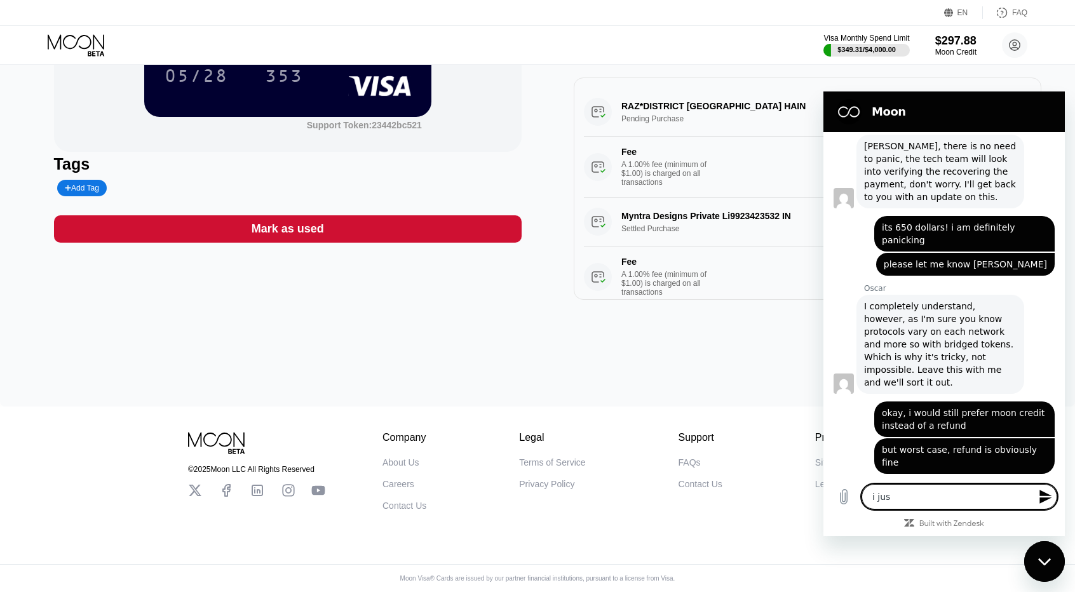
type textarea "x"
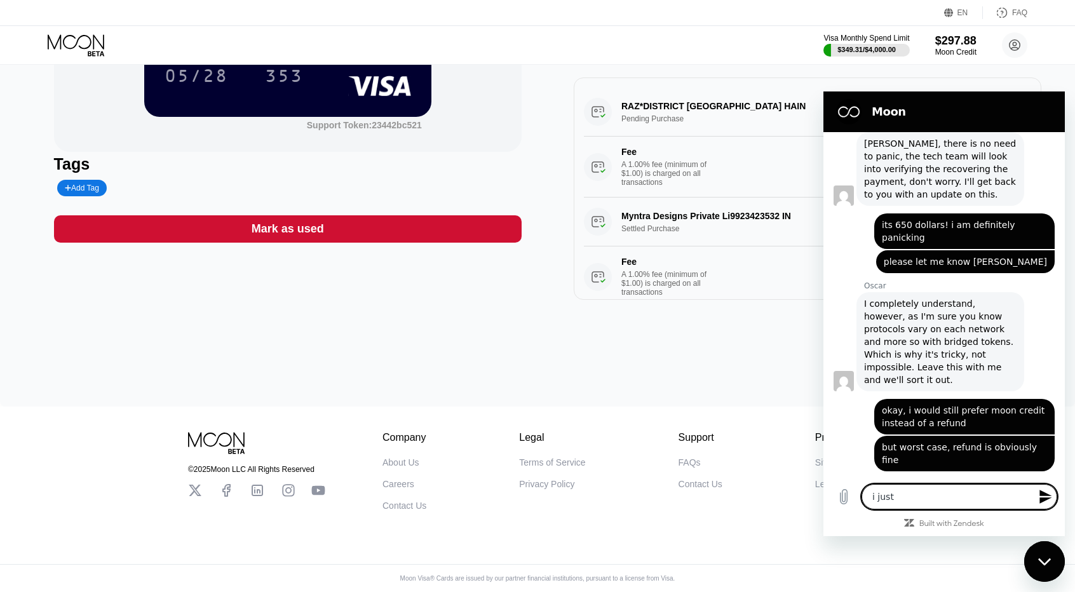
type textarea "i just"
type textarea "x"
type textarea "i just h"
type textarea "x"
type textarea "i just ha"
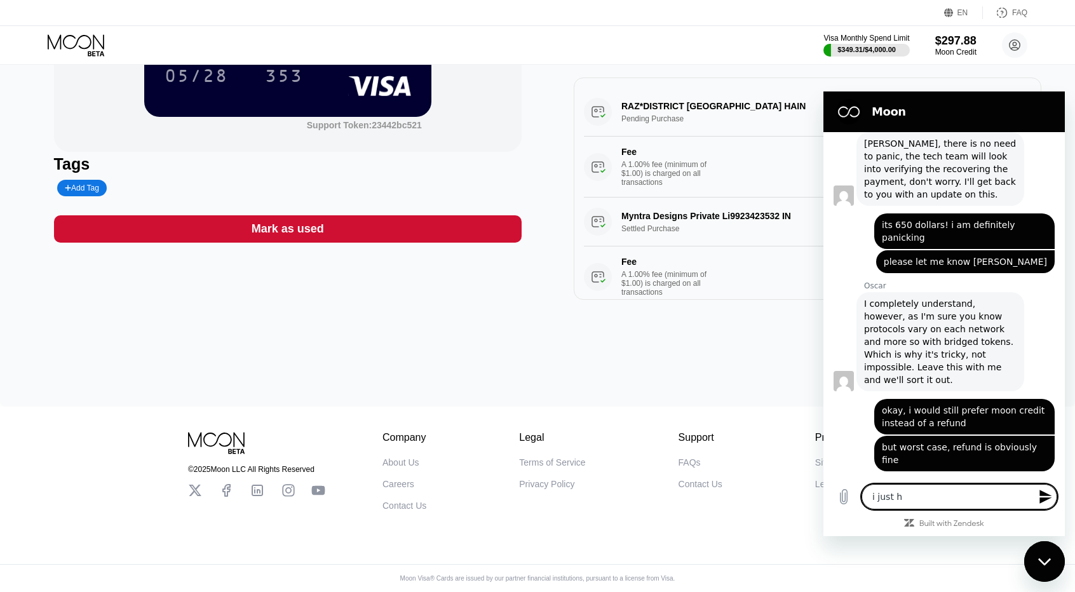
type textarea "x"
type textarea "i just had"
type textarea "x"
type textarea "i just had"
type textarea "x"
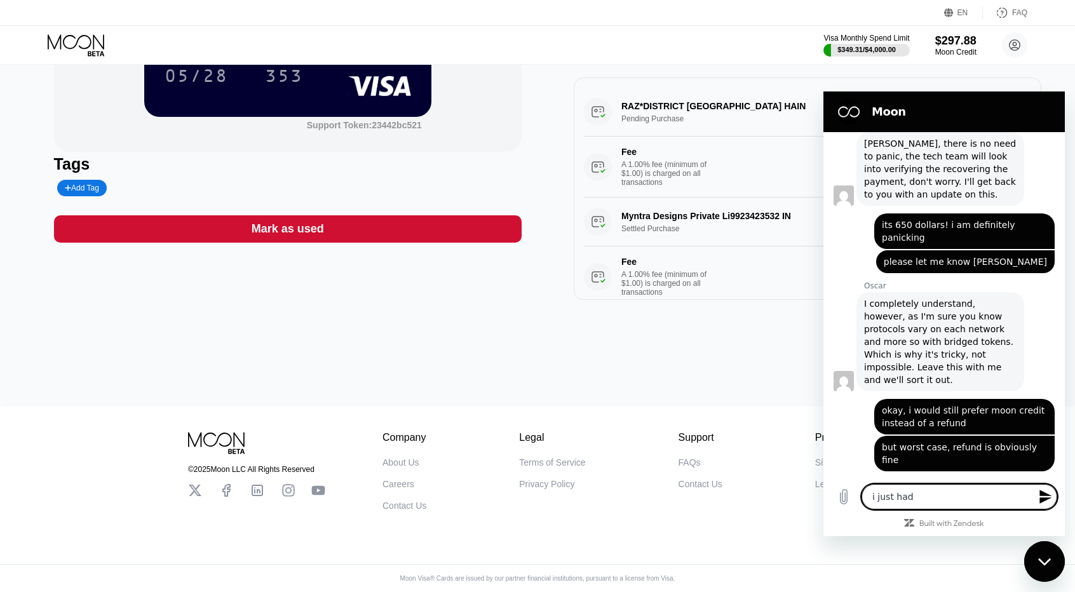
type textarea "i just had a"
type textarea "x"
type textarea "i just had a"
type textarea "x"
type textarea "i just had a q"
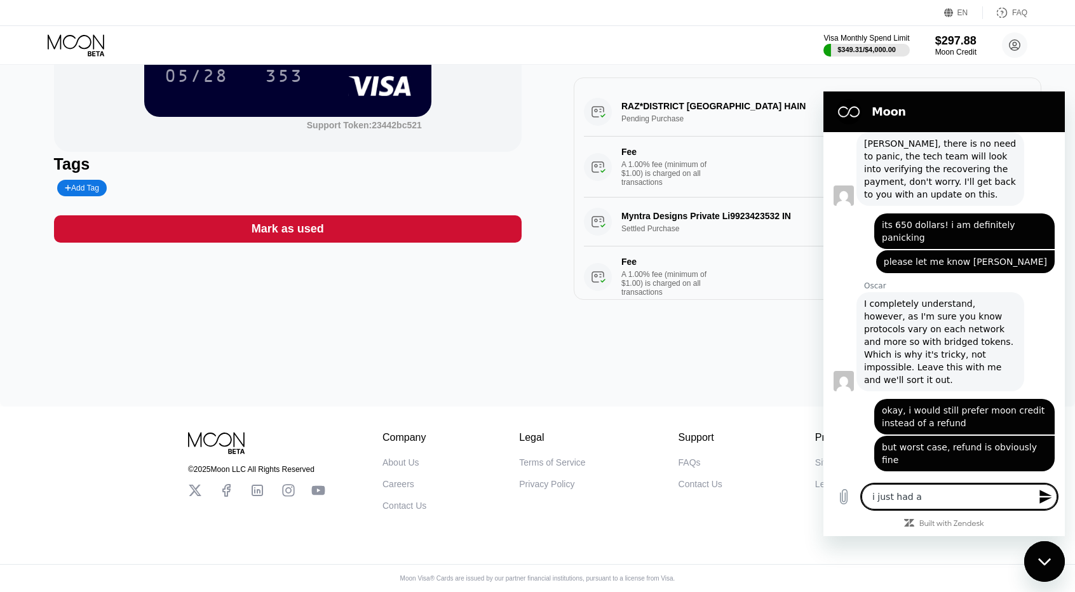
type textarea "x"
type textarea "i just had a qu"
type textarea "x"
type textarea "i just had a que"
type textarea "x"
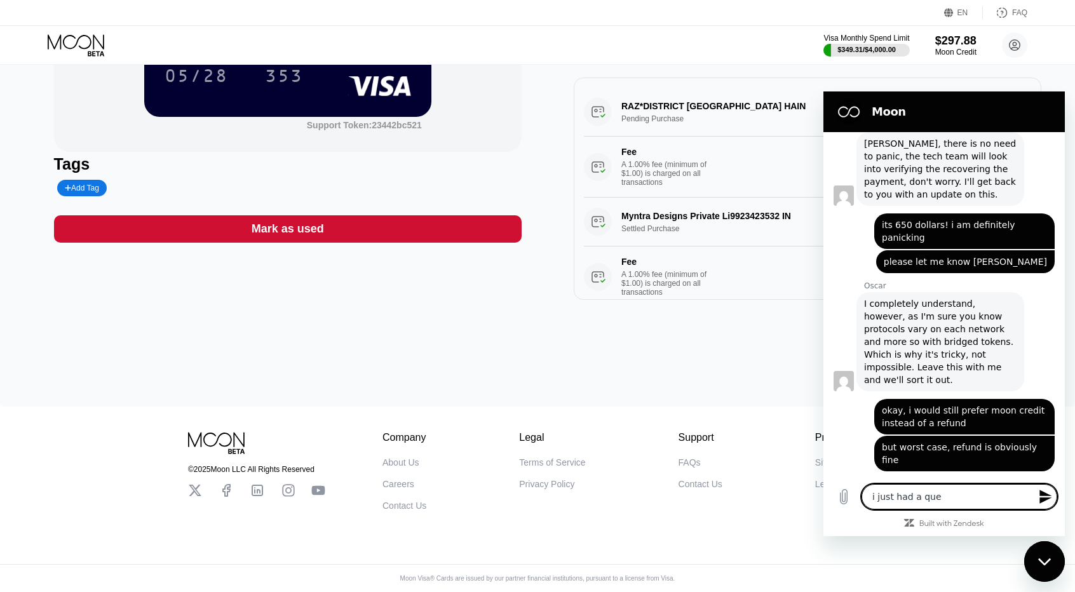
type textarea "i just had a ques"
type textarea "x"
type textarea "i just had a quest"
type textarea "x"
type textarea "i just had a questi"
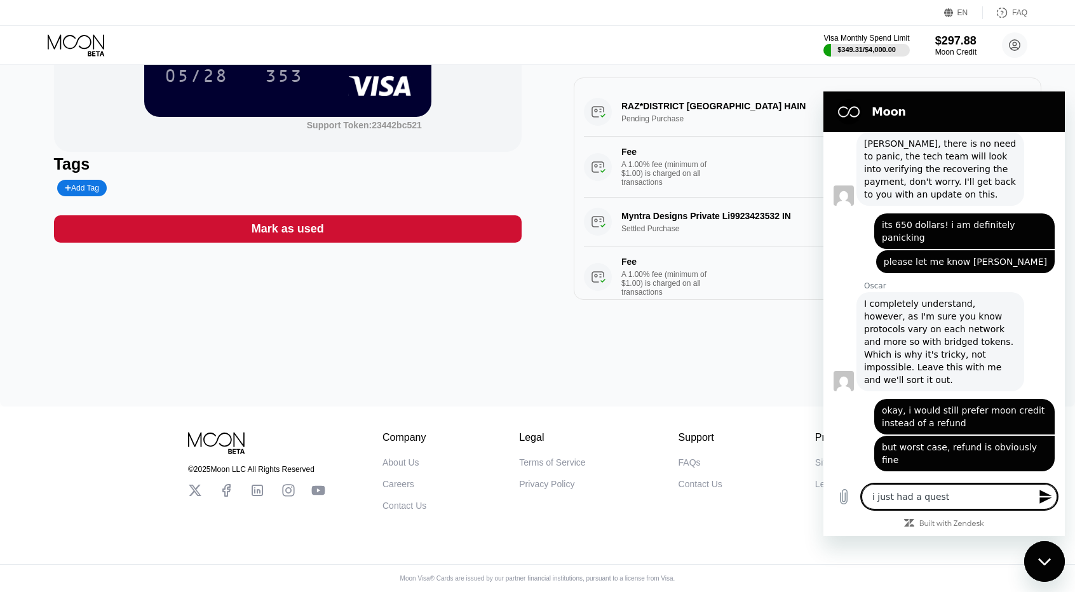
type textarea "x"
type textarea "i just had a questio"
type textarea "x"
type textarea "i just had a question"
type textarea "x"
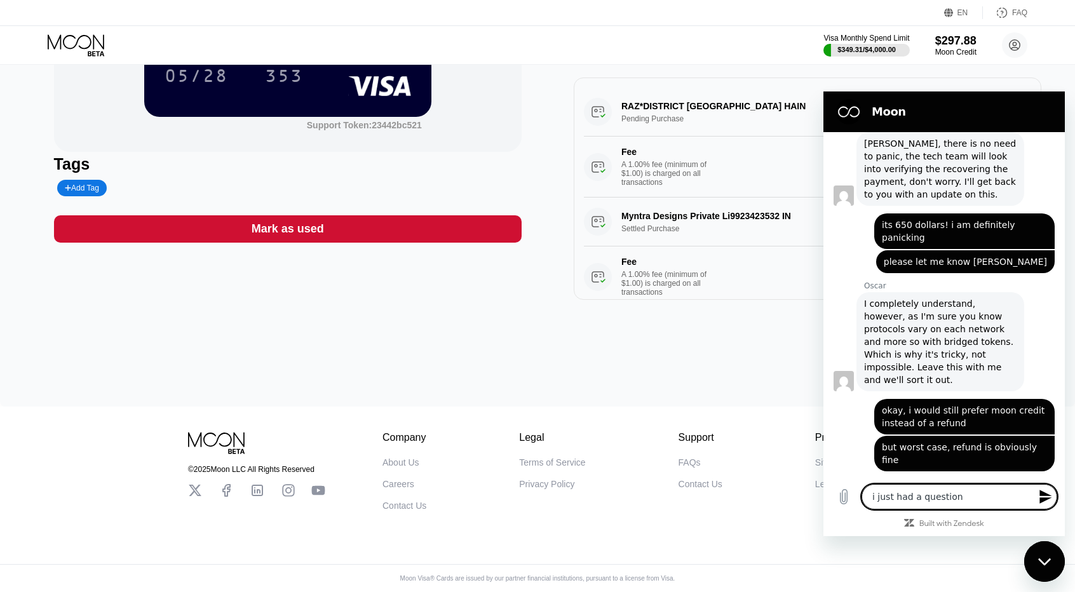
type textarea "x"
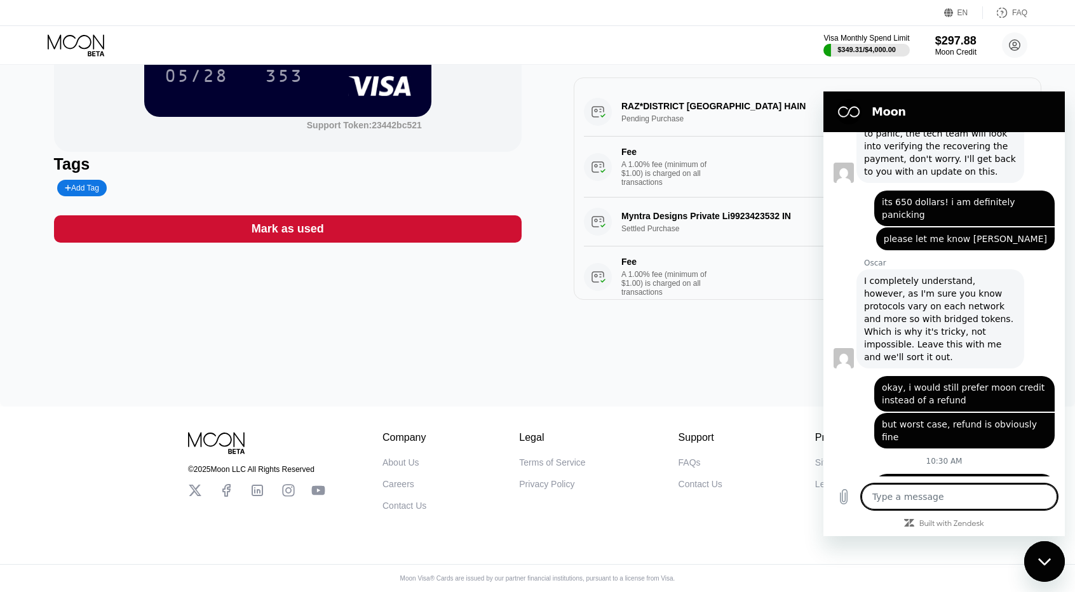
type textarea "i"
type textarea "x"
type textarea "if"
type textarea "x"
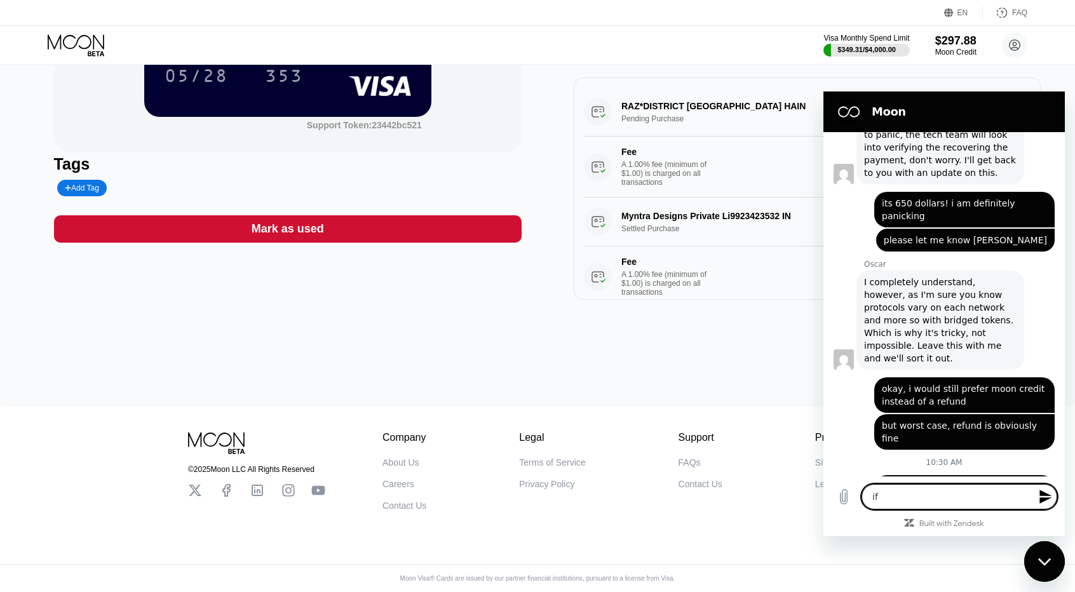
type textarea "if"
type textarea "x"
type textarea "if i"
type textarea "x"
type textarea "if i"
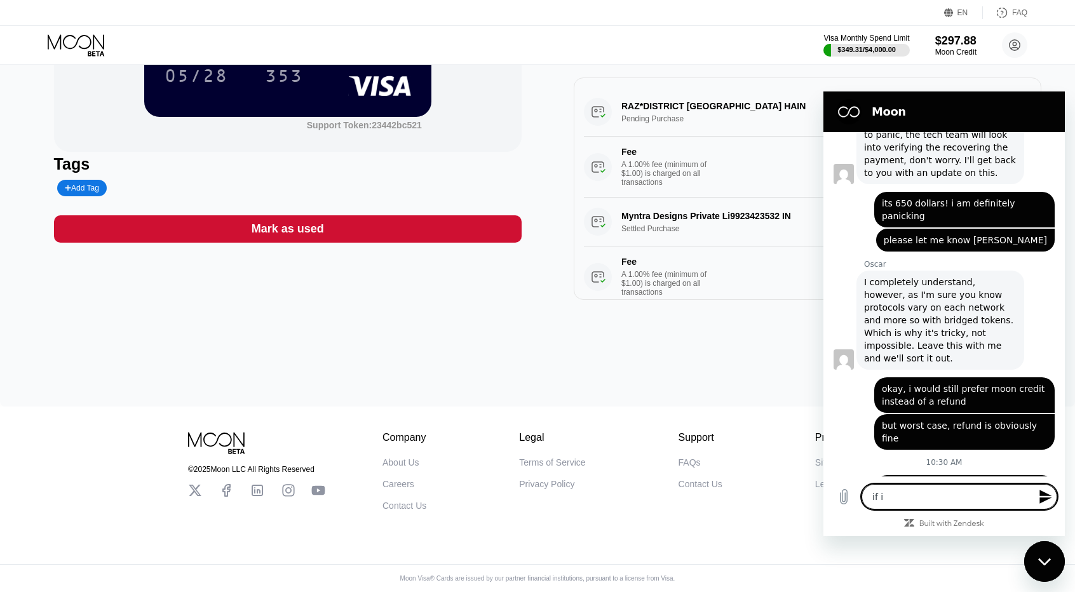
type textarea "x"
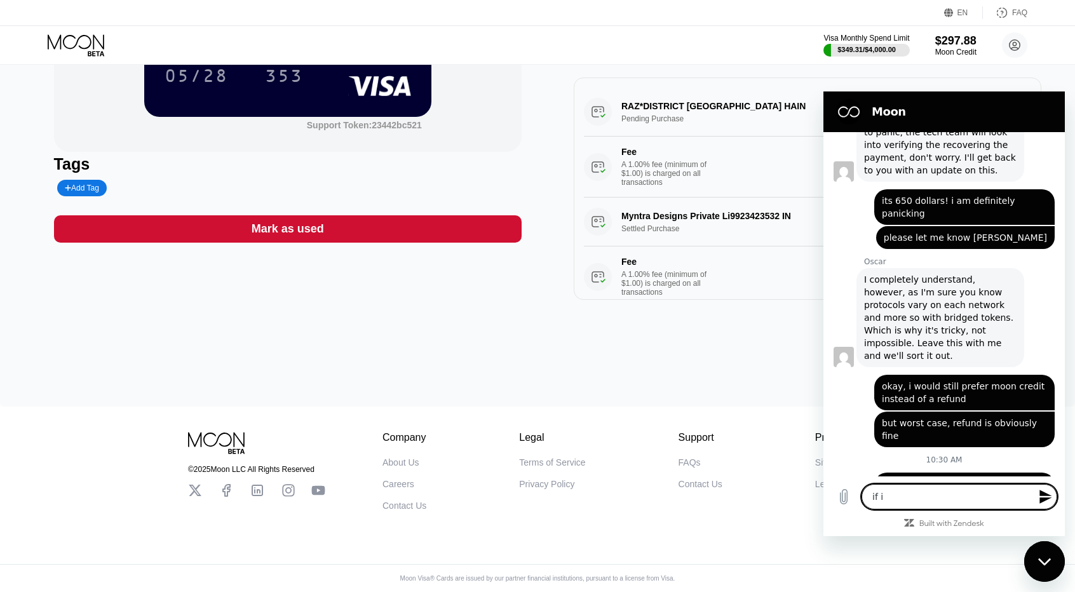
type textarea "if i d"
type textarea "x"
type textarea "if i do"
type textarea "x"
type textarea "if i do"
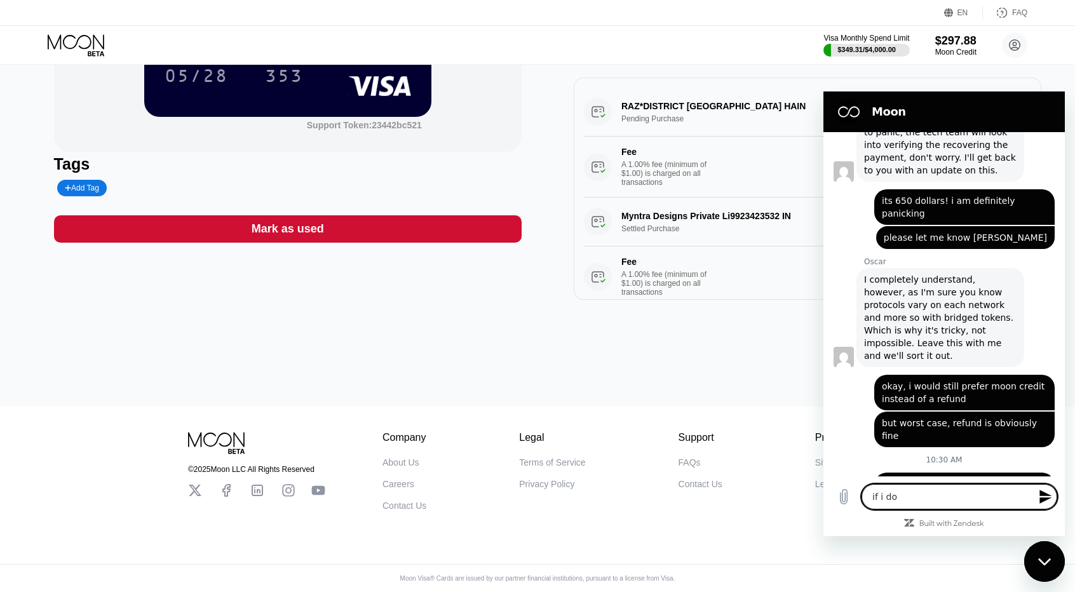
type textarea "x"
type textarea "if i do s"
type textarea "x"
type textarea "if i do se"
type textarea "x"
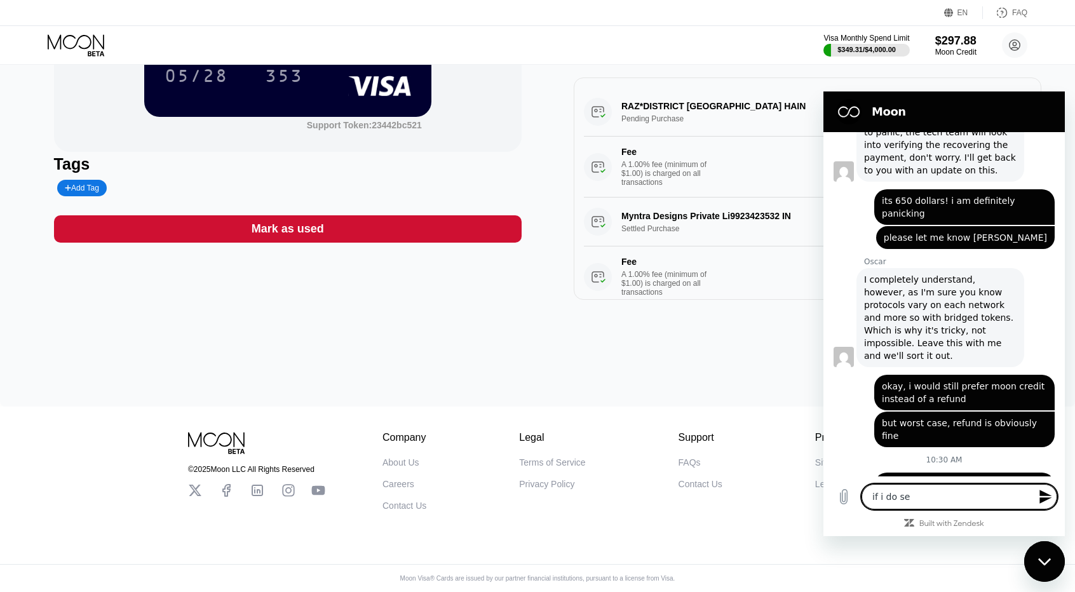
type textarea "if i do sen"
type textarea "x"
type textarea "if i do send"
type textarea "x"
type textarea "if i do send"
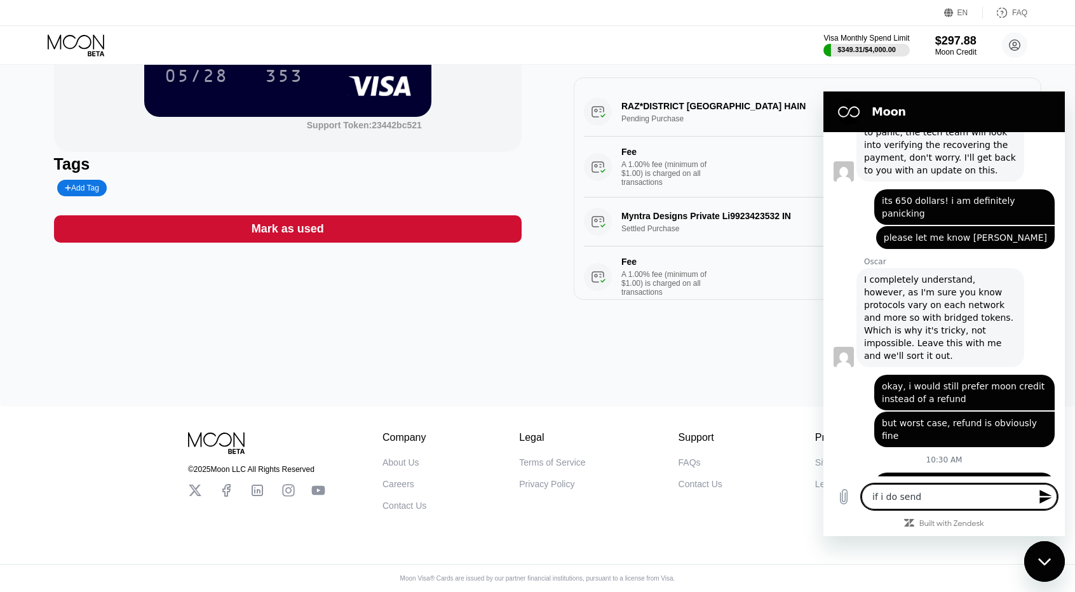
type textarea "x"
type textarea "if i do send a"
type textarea "x"
type textarea "if i do send a"
type textarea "x"
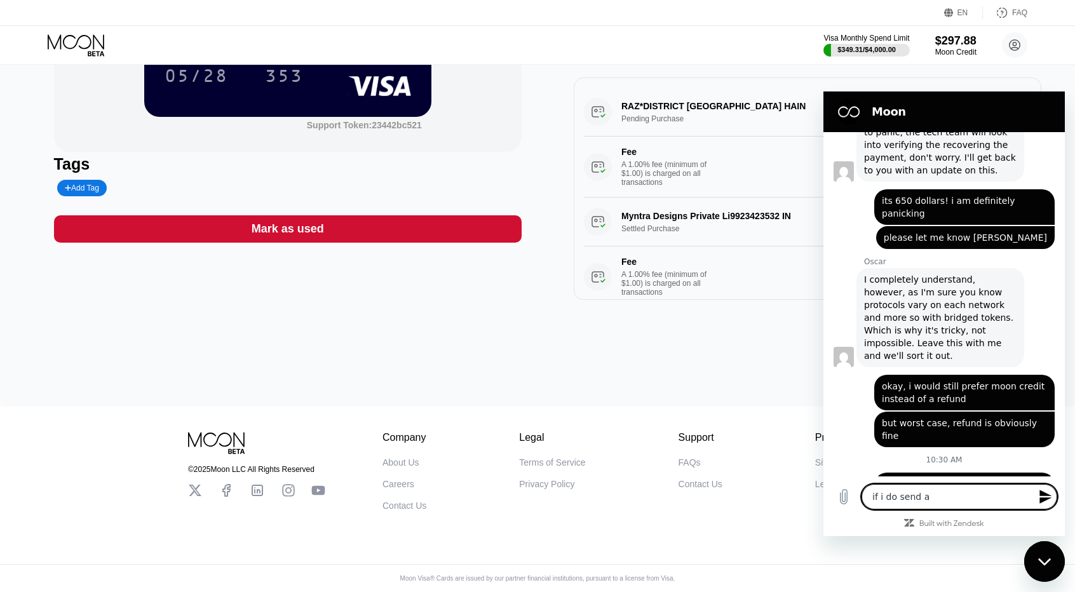
type textarea "if i do send a s"
type textarea "x"
type textarea "if i do send a"
type textarea "x"
type textarea "if i do send a r"
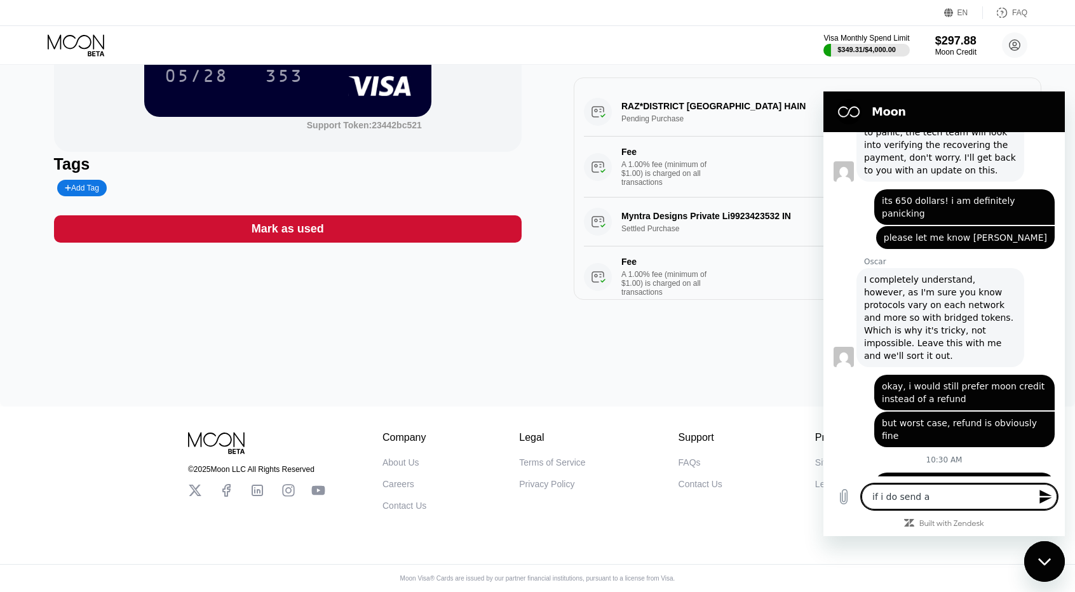
type textarea "x"
type textarea "if i do send a re"
type textarea "x"
type textarea "if i do send a ref"
type textarea "x"
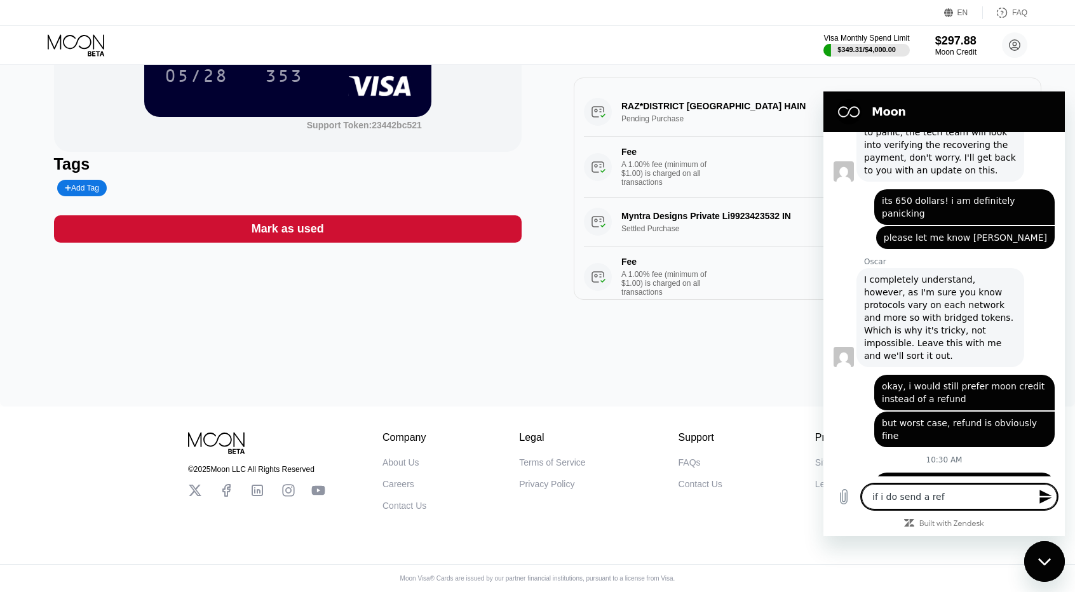
type textarea "if i do send a refu"
type textarea "x"
type textarea "if i do send a refun"
type textarea "x"
type textarea "if i do send a refund"
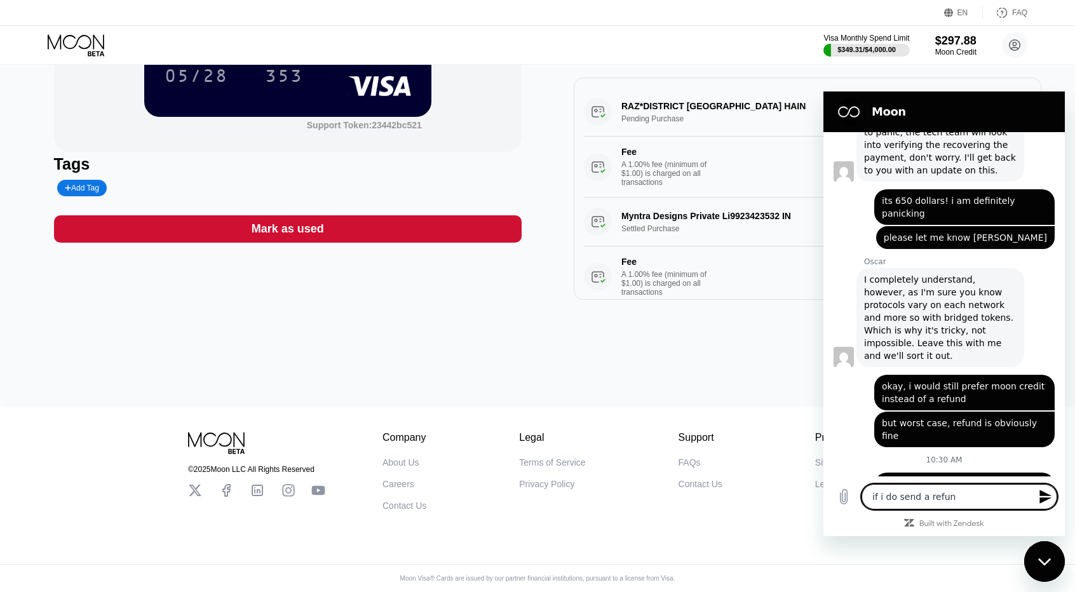
type textarea "x"
type textarea "if i do send a refund"
type textarea "x"
type textarea "if i do send a refund t"
type textarea "x"
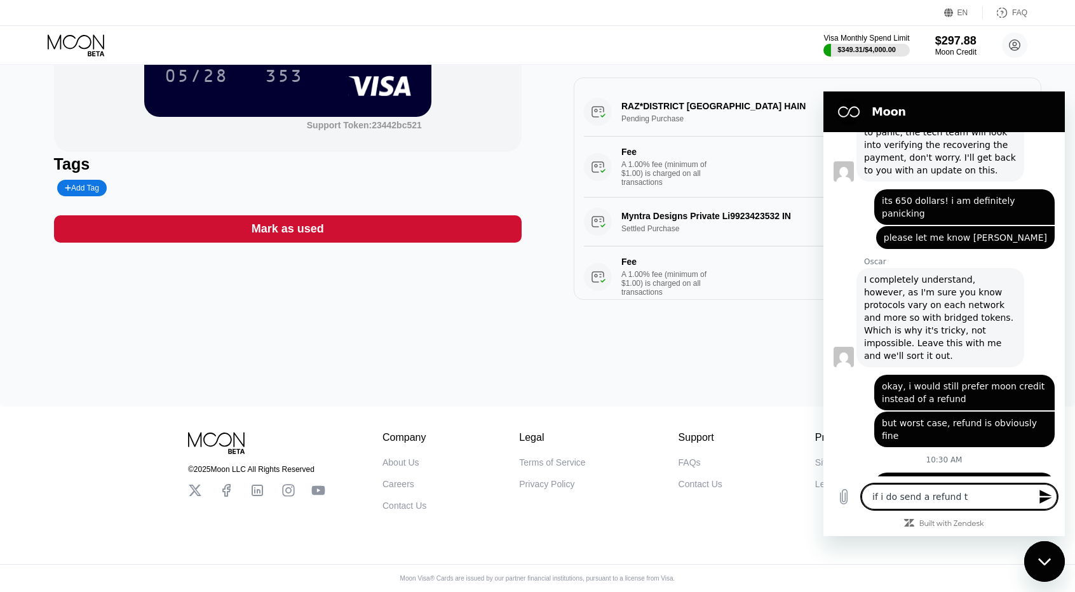
type textarea "if i do send a refund to"
type textarea "x"
type textarea "if i do send a refund to"
type textarea "x"
type textarea "if i do send a refund to bt"
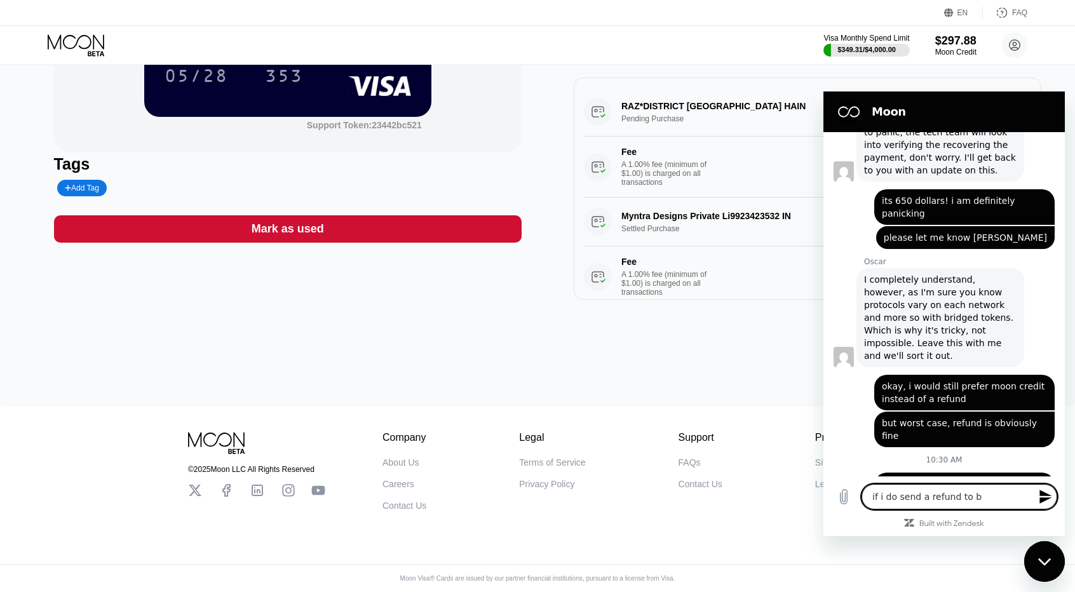
type textarea "x"
type textarea "if i do send a refund to btc"
type textarea "x"
type textarea "if i do send a refund to btc,"
type textarea "x"
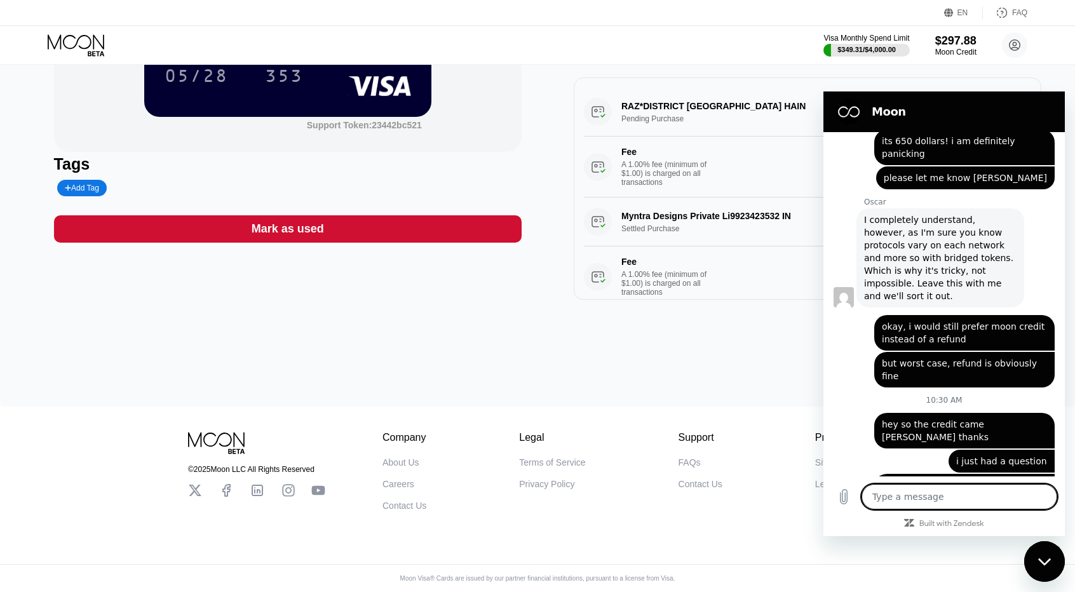
scroll to position [3502, 0]
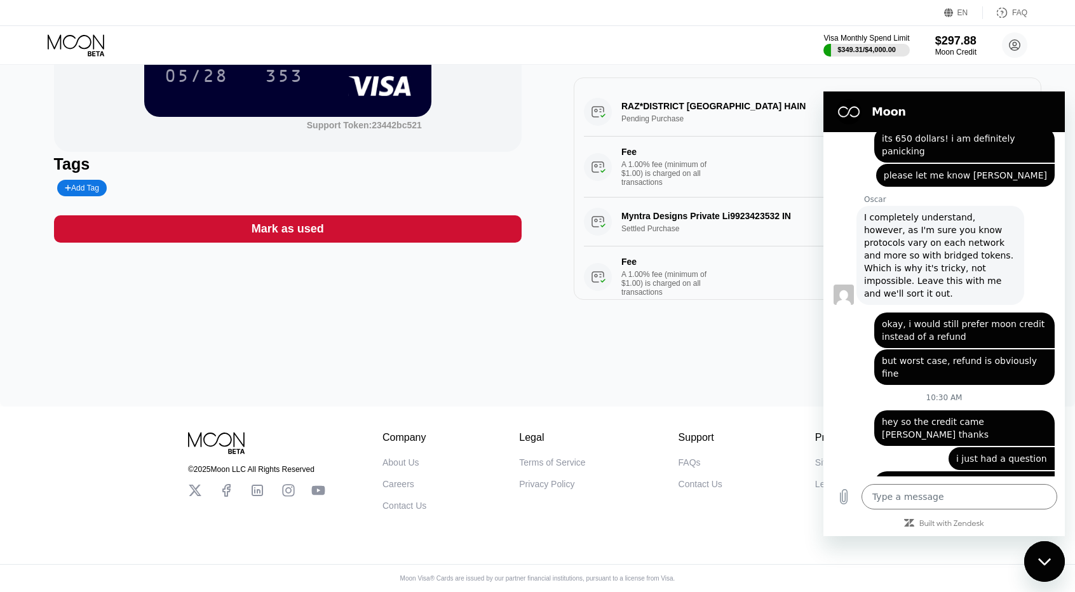
click at [498, 339] on div "$297.88 * * * * * * * * * * * * 2180 05/28 353 Support Token: 23442bc521 Tags A…" at bounding box center [537, 143] width 1075 height 528
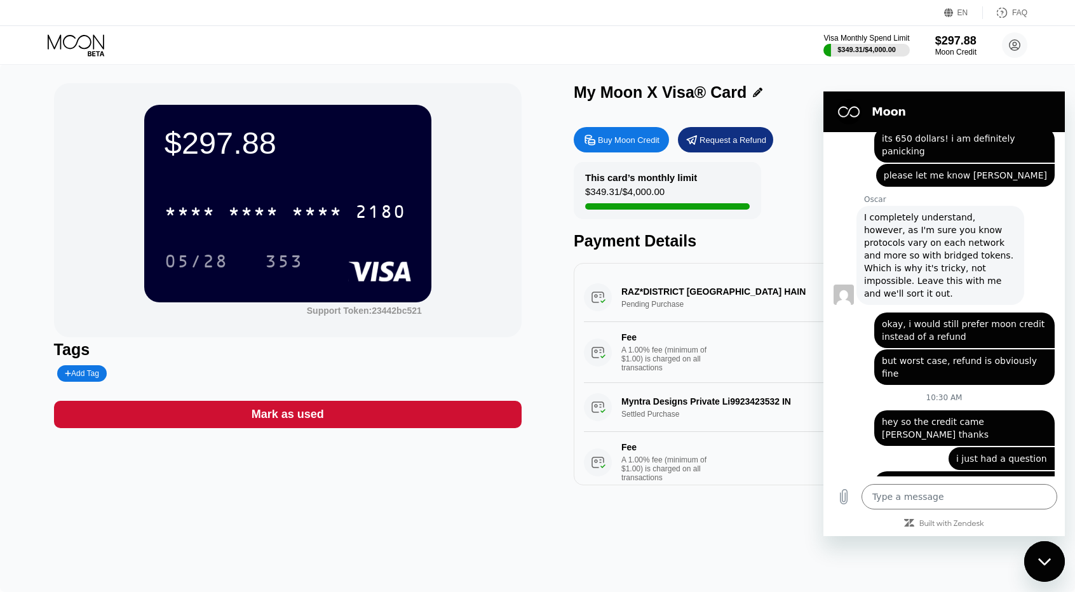
click at [1028, 555] on div "Close messaging window" at bounding box center [1045, 562] width 38 height 38
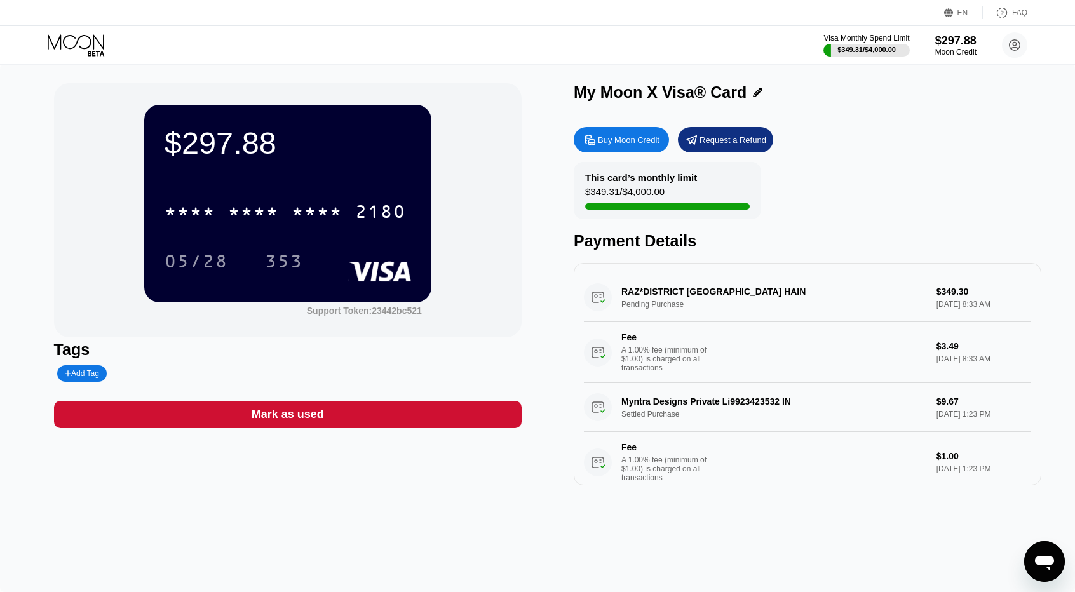
click at [1040, 576] on div "Open messaging window" at bounding box center [1045, 562] width 38 height 38
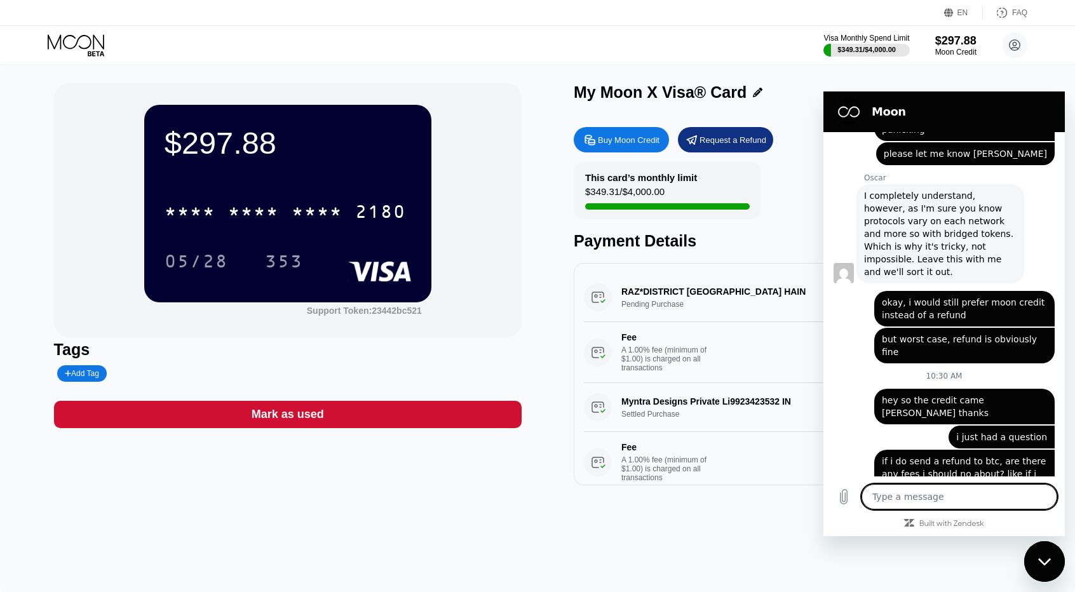
scroll to position [3526, 0]
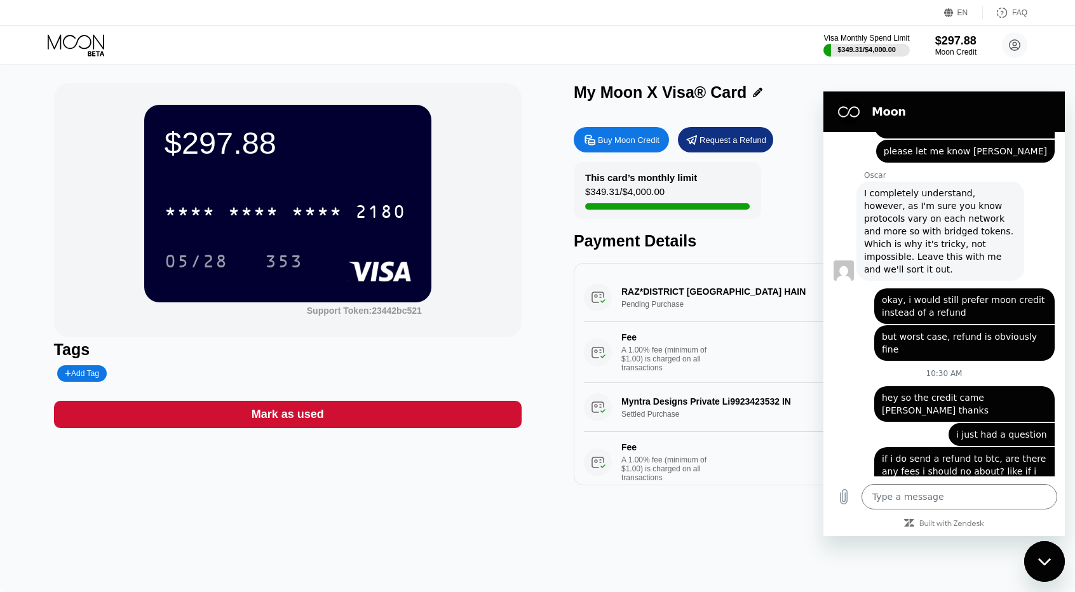
click at [698, 538] on div "$297.88 * * * * * * * * * * * * 2180 05/28 353 Support Token: 23442bc521 Tags A…" at bounding box center [537, 328] width 1075 height 528
click at [1034, 557] on div "Close messaging window" at bounding box center [1045, 562] width 38 height 38
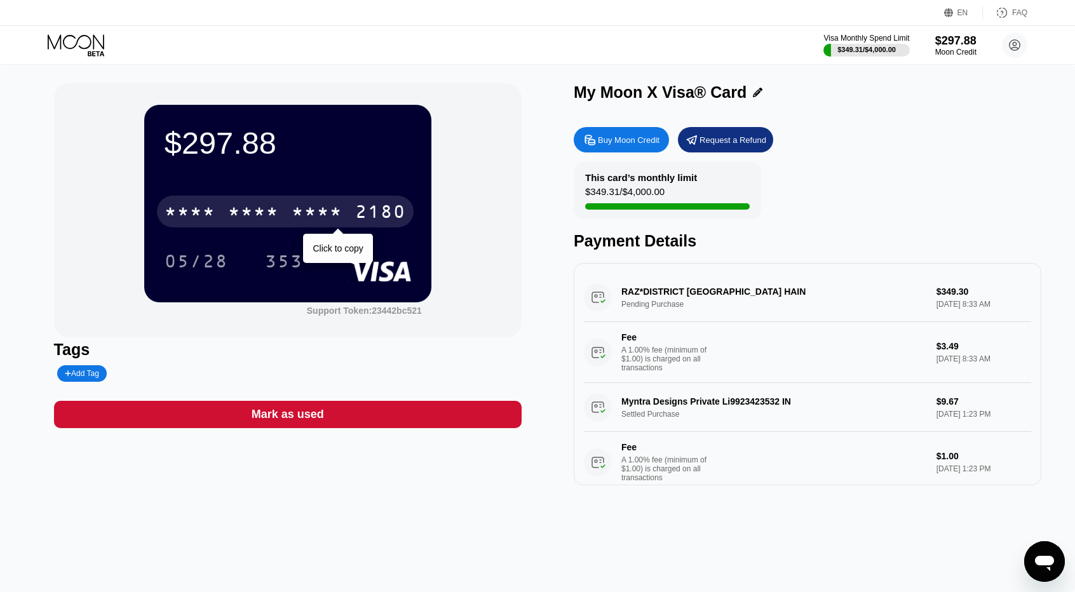
click at [179, 217] on div "* * * *" at bounding box center [190, 213] width 51 height 20
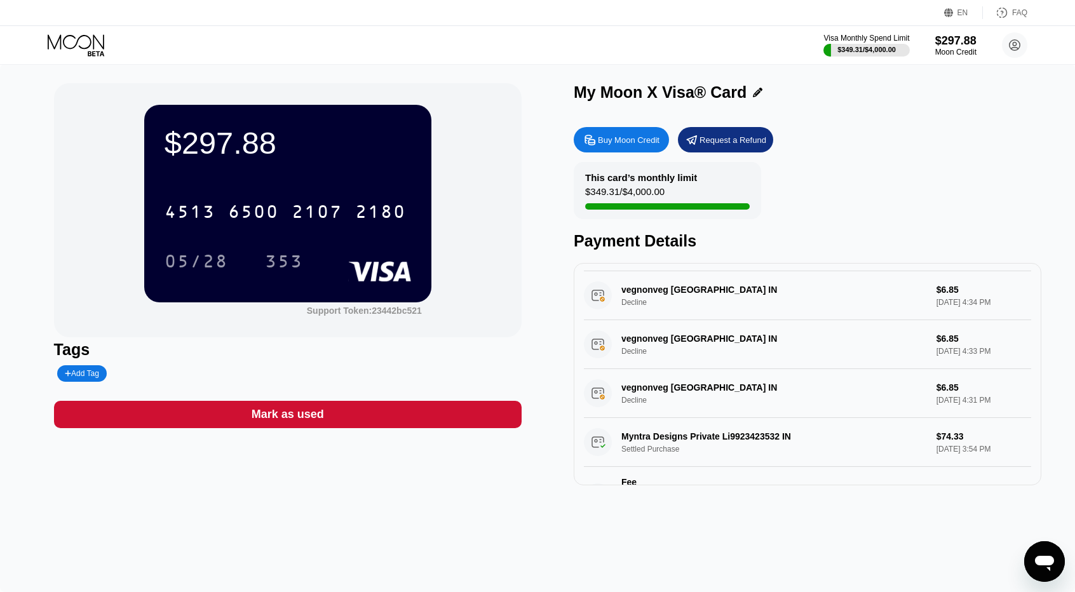
scroll to position [797, 0]
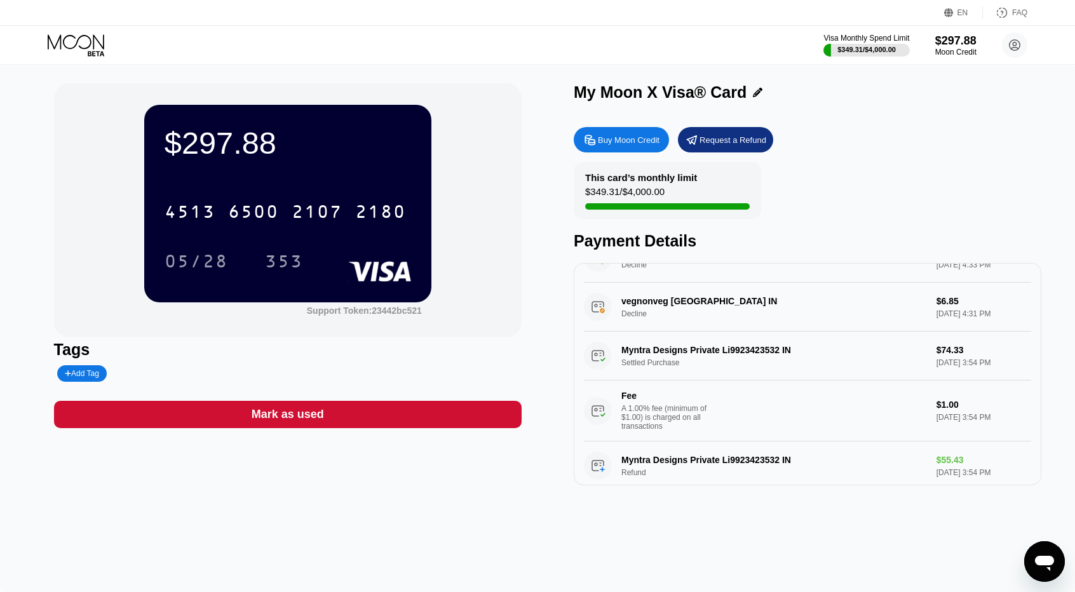
click at [1057, 548] on div "Open messaging window" at bounding box center [1045, 562] width 38 height 38
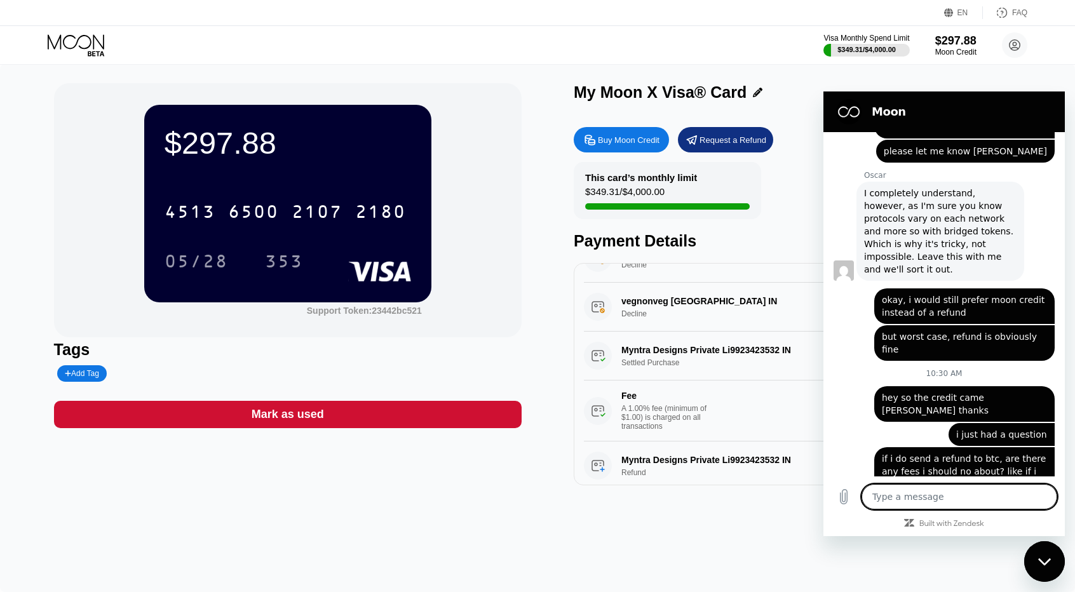
drag, startPoint x: 1041, startPoint y: 556, endPoint x: 1920, endPoint y: 1087, distance: 1027.0
click at [1041, 556] on div "Close messaging window" at bounding box center [1045, 562] width 38 height 38
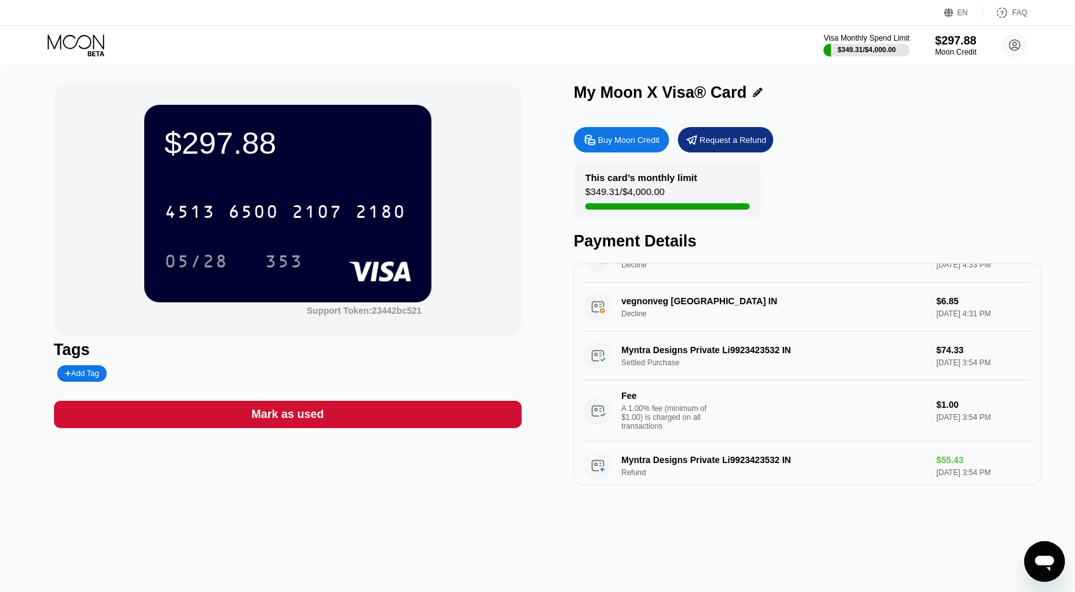
click at [1030, 557] on div "Open messaging window" at bounding box center [1045, 562] width 38 height 38
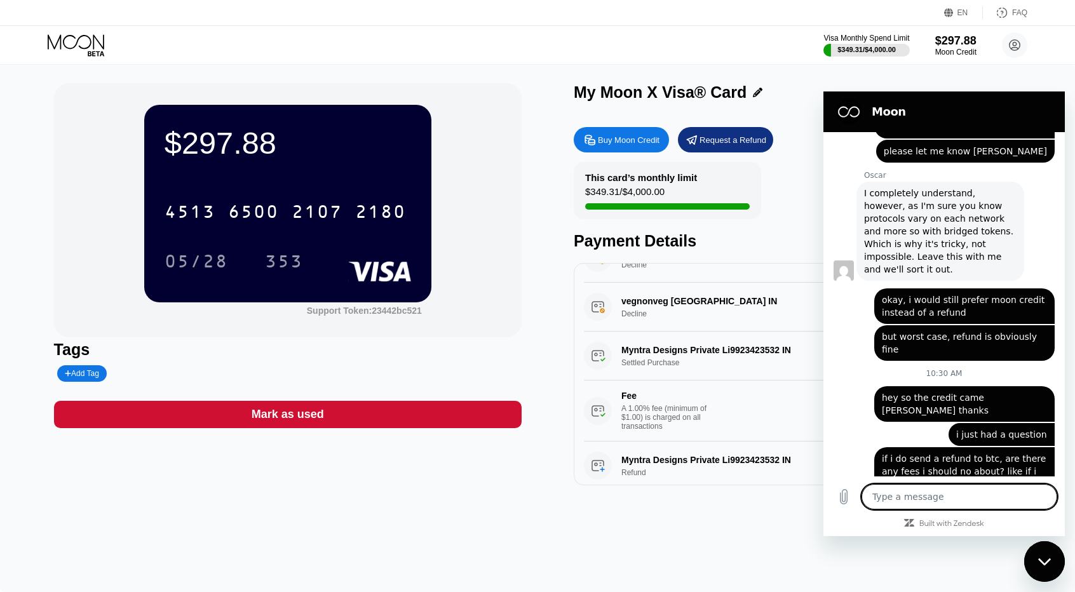
click at [1034, 571] on div "Close messaging window" at bounding box center [1045, 562] width 38 height 38
